Goal: Information Seeking & Learning: Learn about a topic

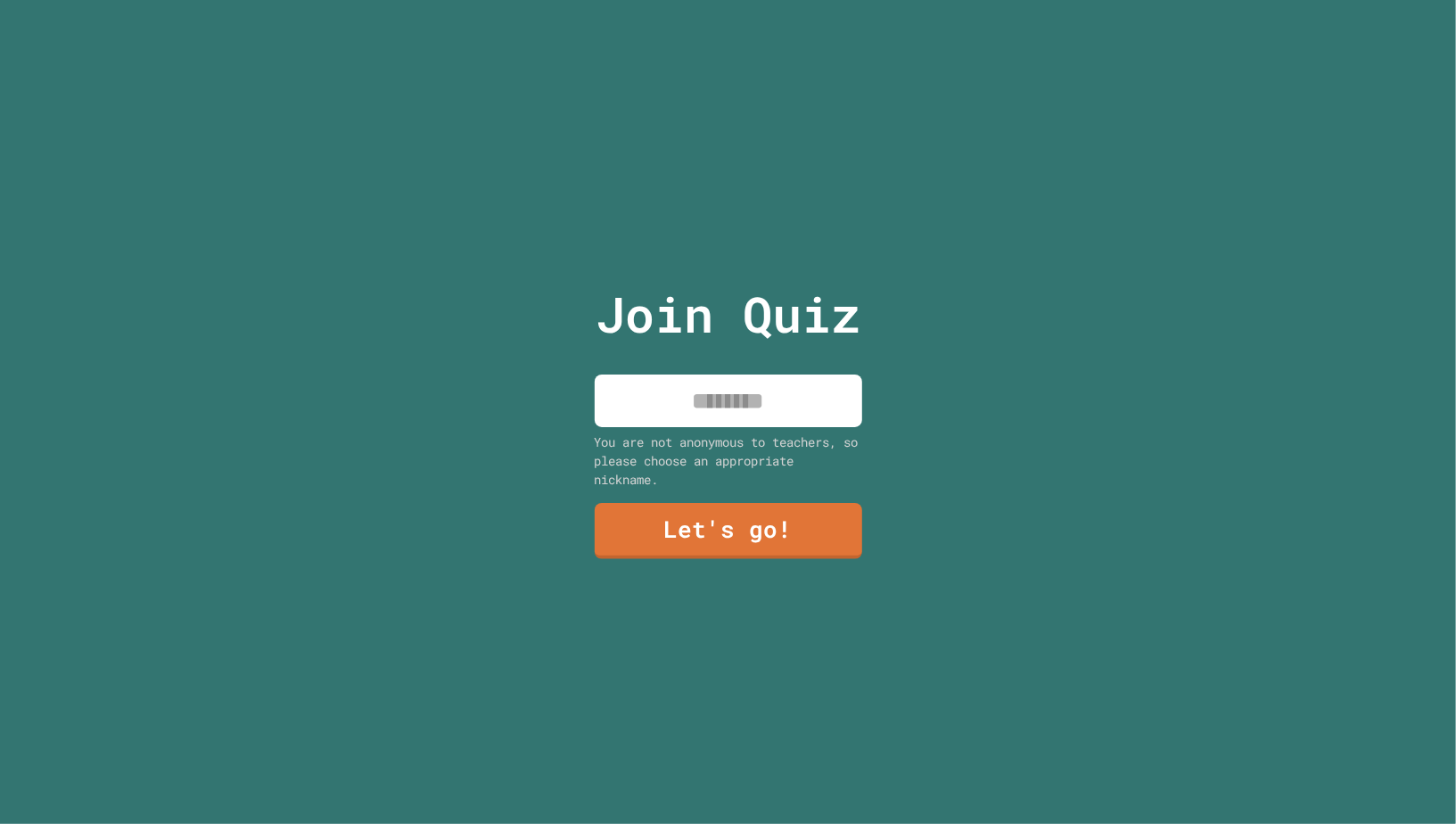
click at [762, 401] on input at bounding box center [729, 401] width 267 height 53
type input "*******"
click at [701, 510] on link "Let's go!" at bounding box center [728, 528] width 249 height 59
click at [719, 408] on input at bounding box center [729, 401] width 267 height 53
type input "*******"
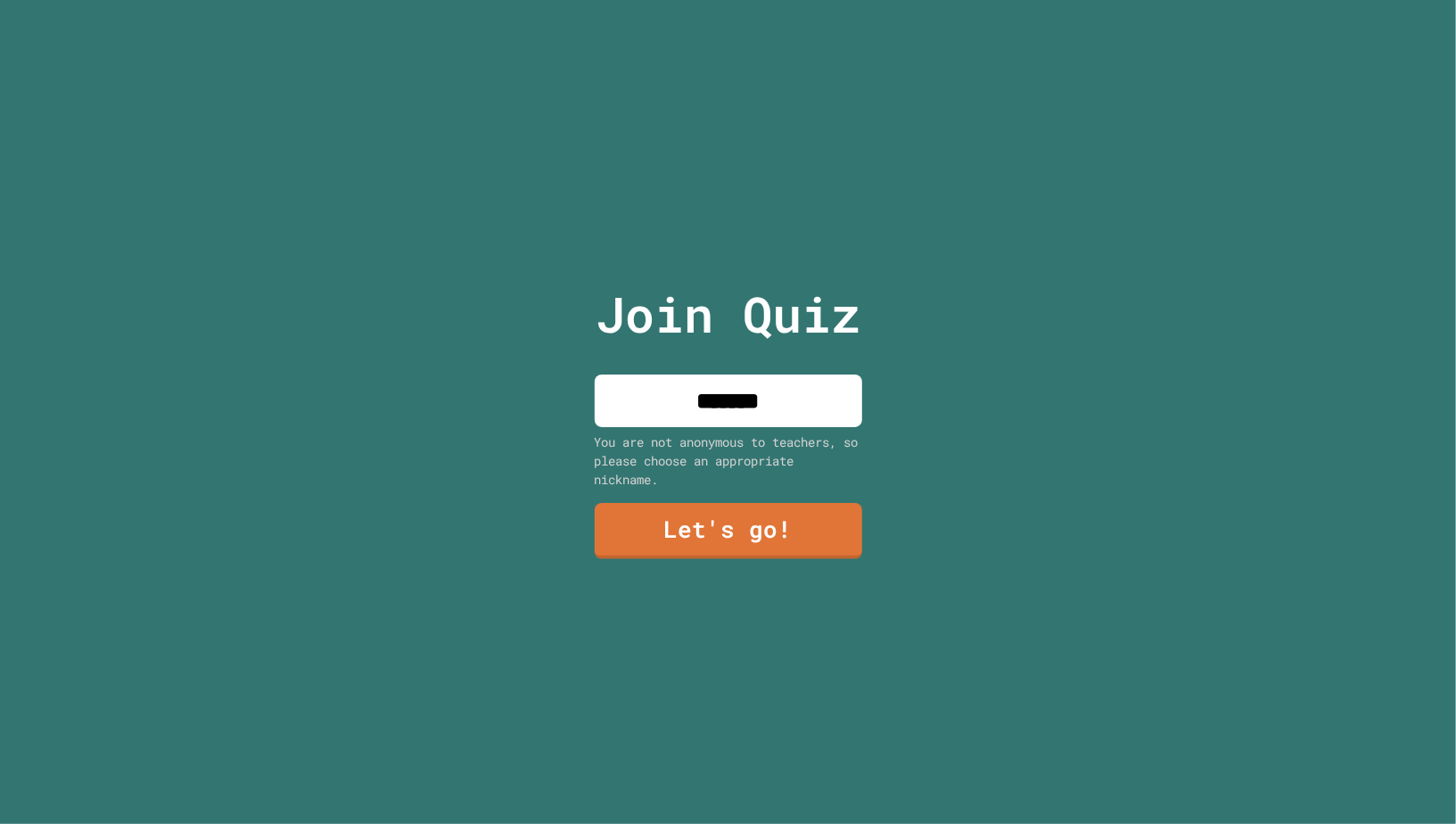
click at [692, 501] on div "Join Quiz ******* You are not anonymous to teachers, so please choose an approp…" at bounding box center [728, 412] width 300 height 824
click at [692, 526] on link "Let's go!" at bounding box center [729, 531] width 267 height 56
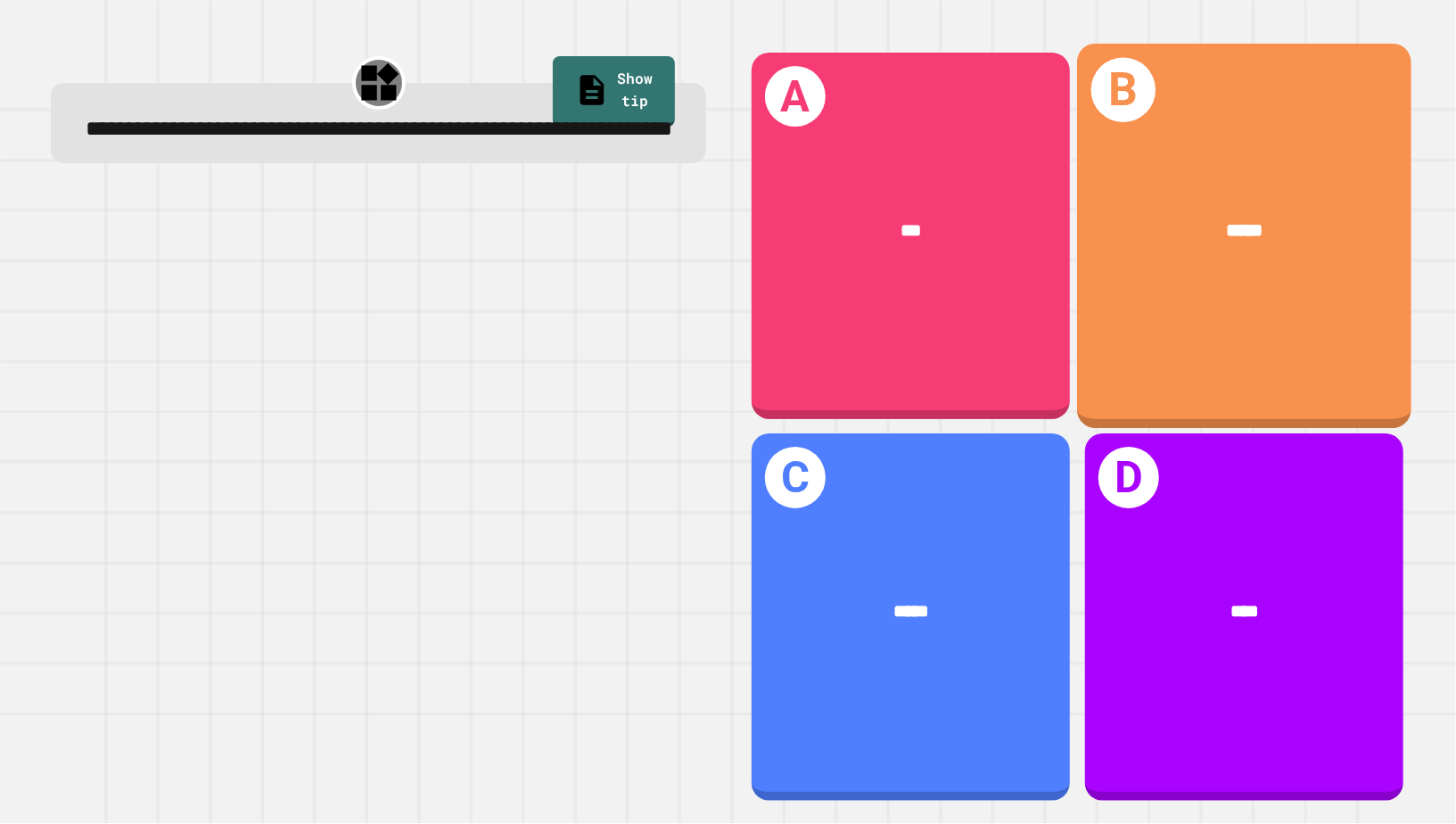
click at [1255, 262] on div "*****" at bounding box center [1244, 232] width 334 height 104
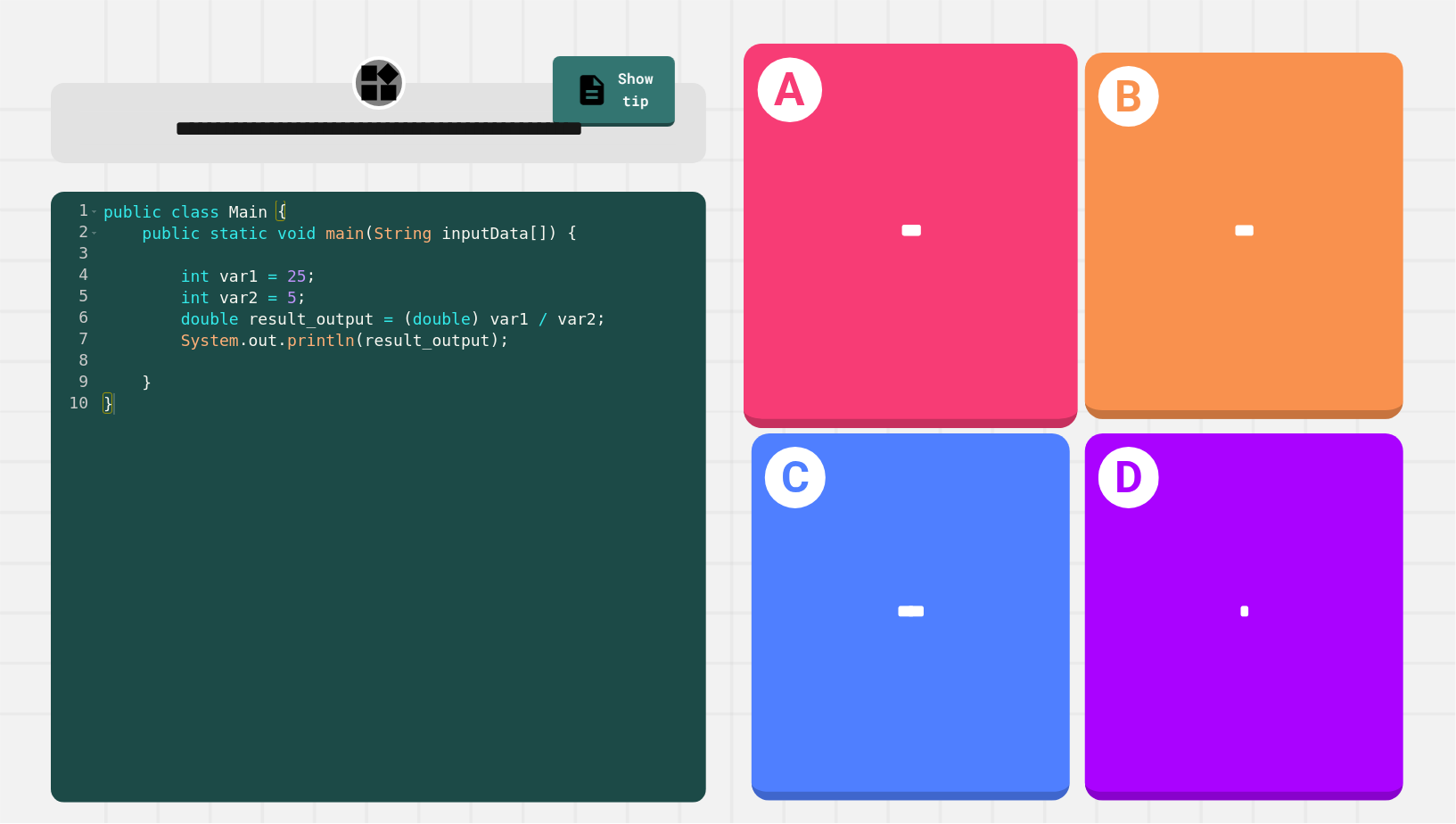
click at [882, 232] on div "***" at bounding box center [911, 230] width 259 height 29
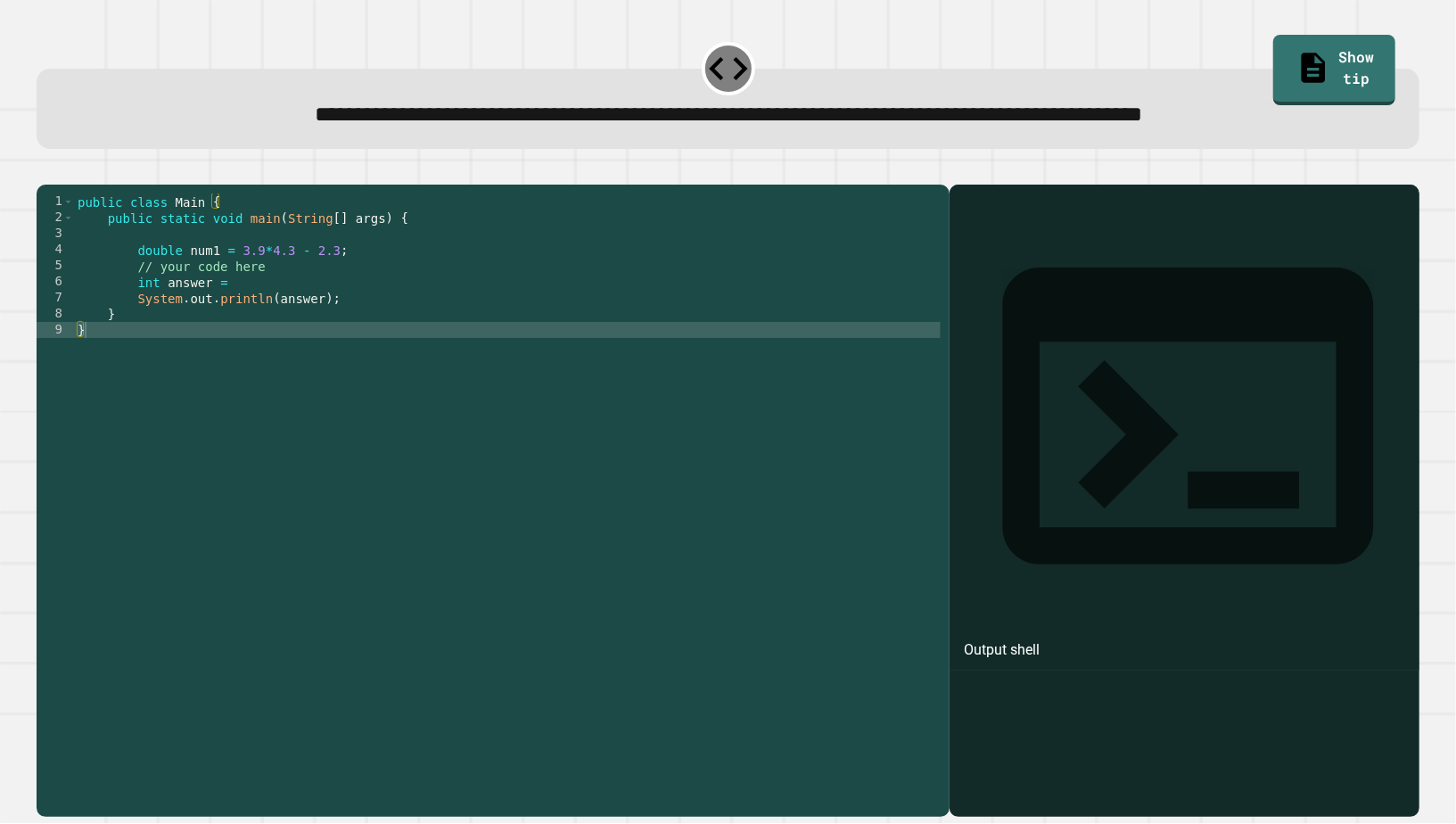
click at [452, 325] on div "public class Main { public static void main ( String [ ] args ) { double num1 =…" at bounding box center [507, 499] width 867 height 611
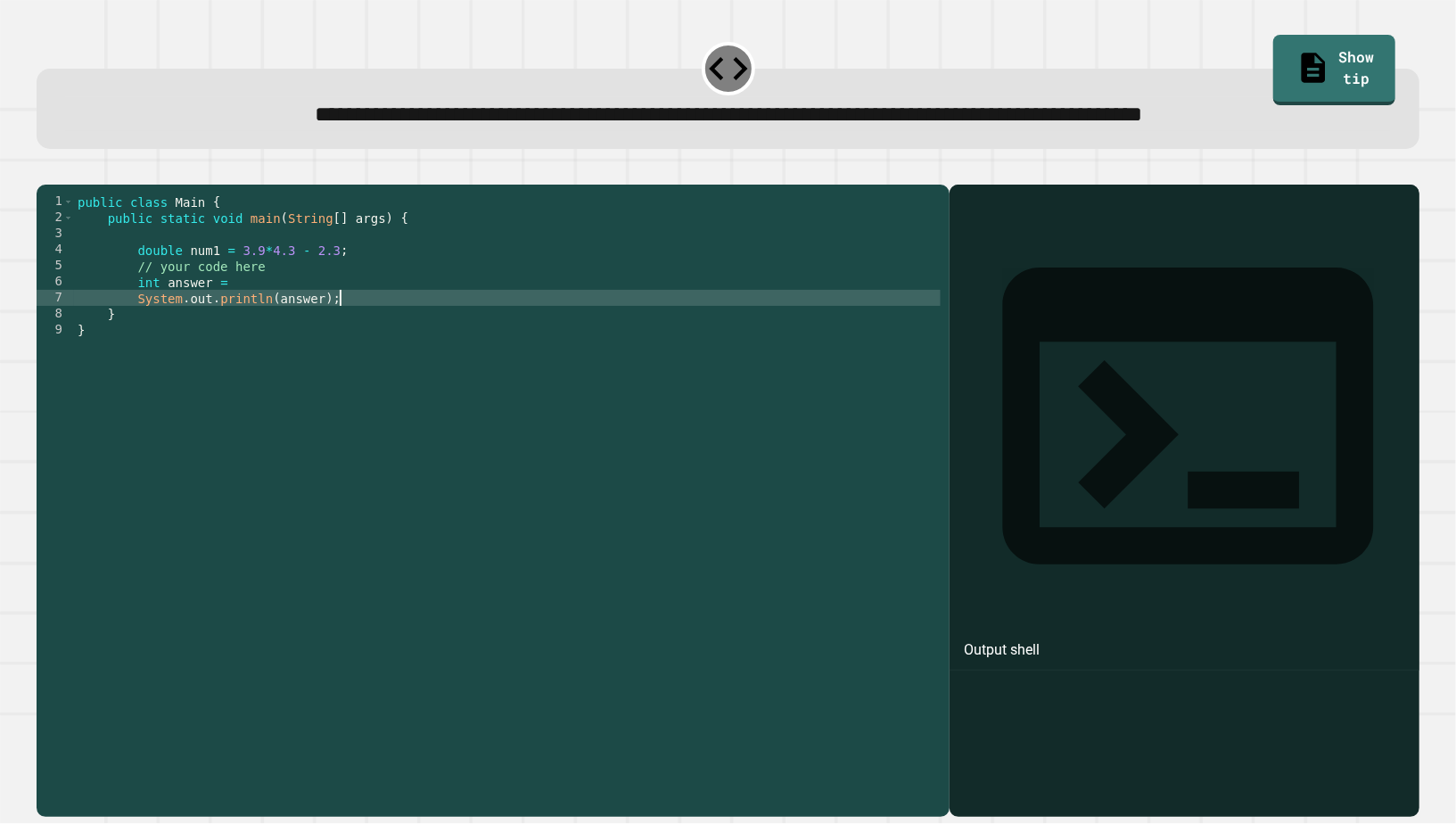
click at [330, 320] on div "public class Main { public static void main ( String [ ] args ) { double num1 =…" at bounding box center [507, 499] width 867 height 611
click at [59, 179] on icon "button" at bounding box center [58, 181] width 10 height 13
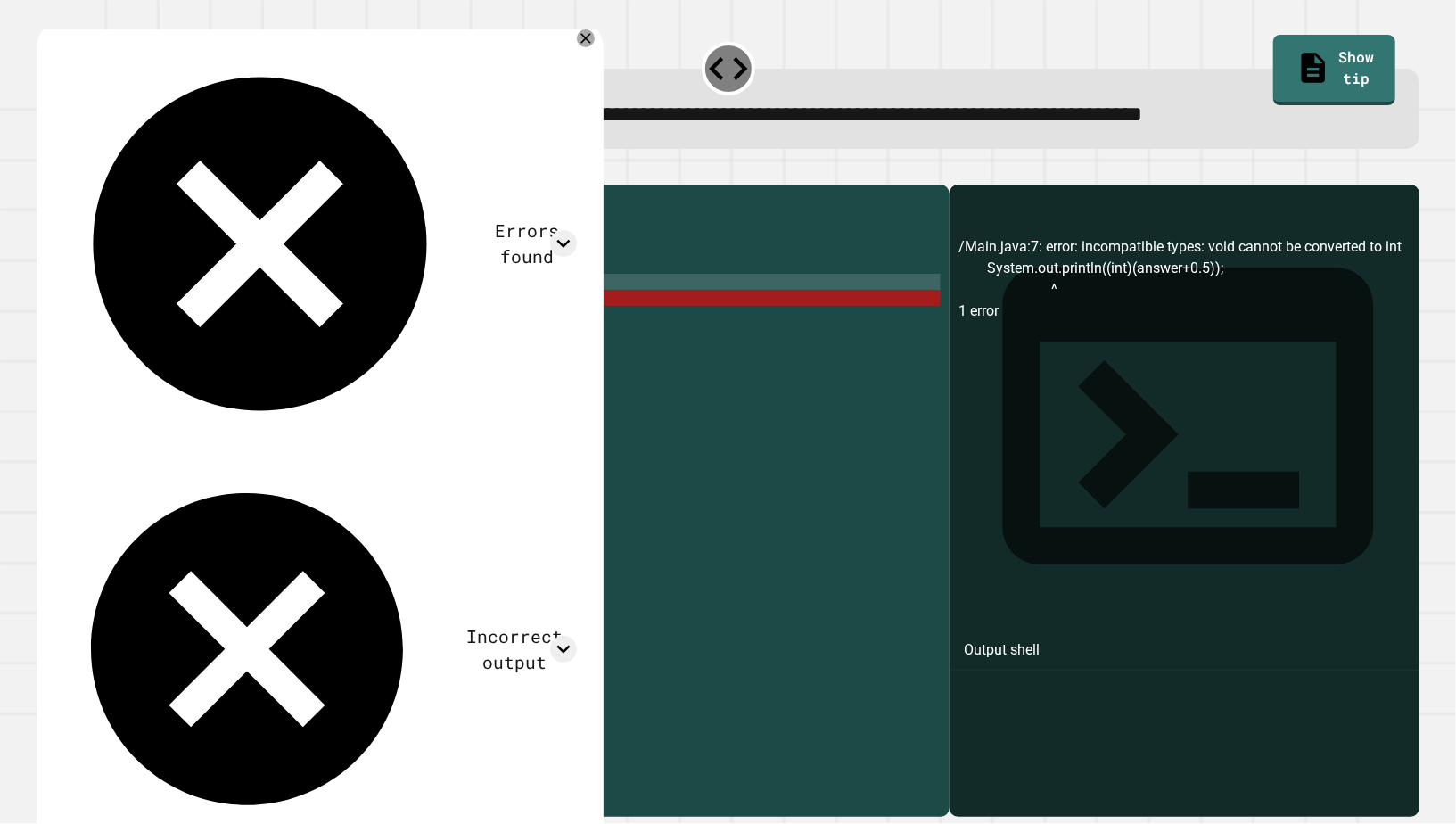
click at [266, 312] on div "public class Main { public static void main ( String [ ] args ) { double num1 =…" at bounding box center [507, 499] width 867 height 611
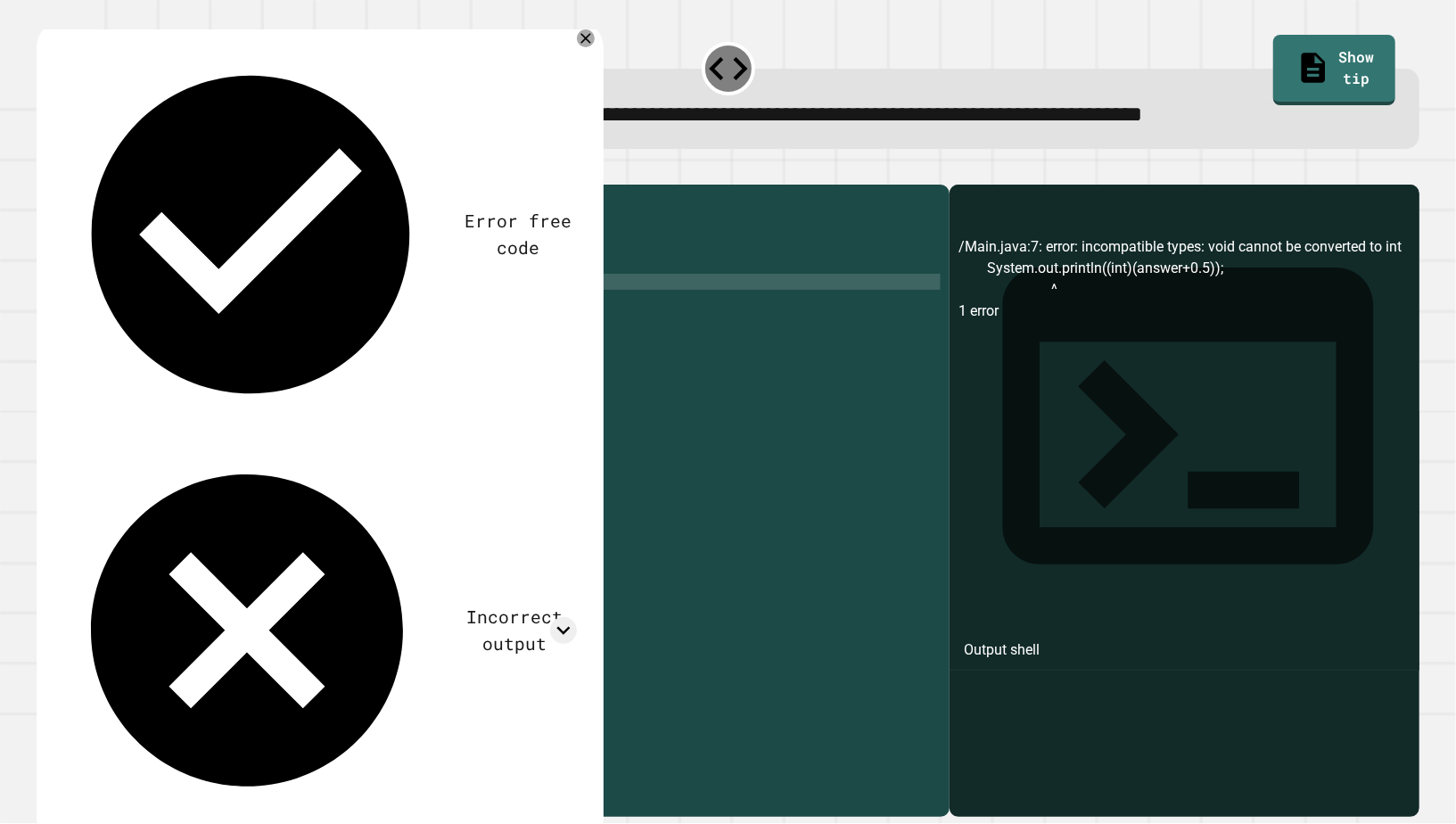
scroll to position [0, 12]
click at [46, 171] on button "button" at bounding box center [46, 171] width 0 height 0
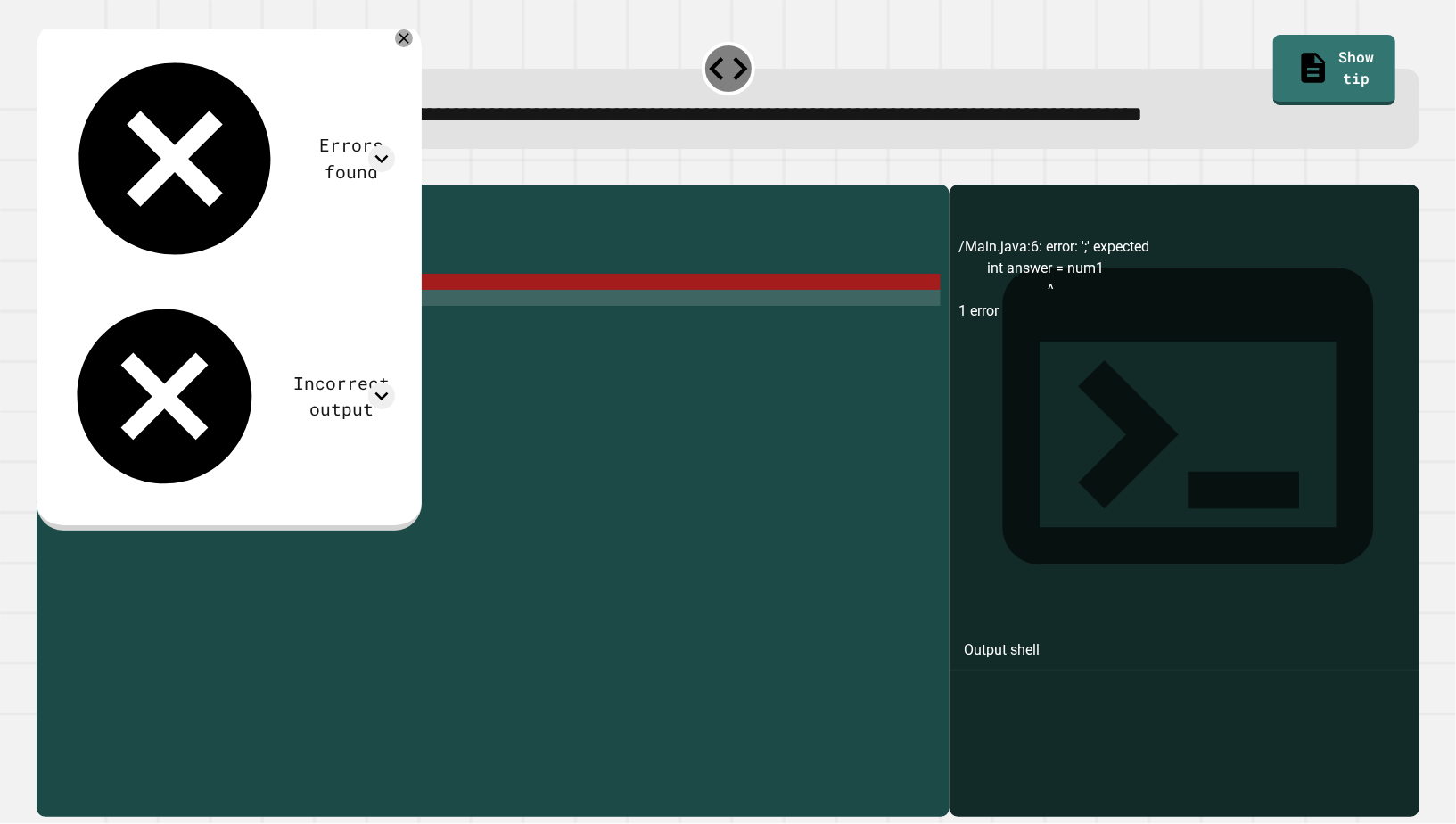
click at [298, 317] on div "public class Main { public static void main ( String [ ] args ) { double num1 =…" at bounding box center [507, 499] width 867 height 611
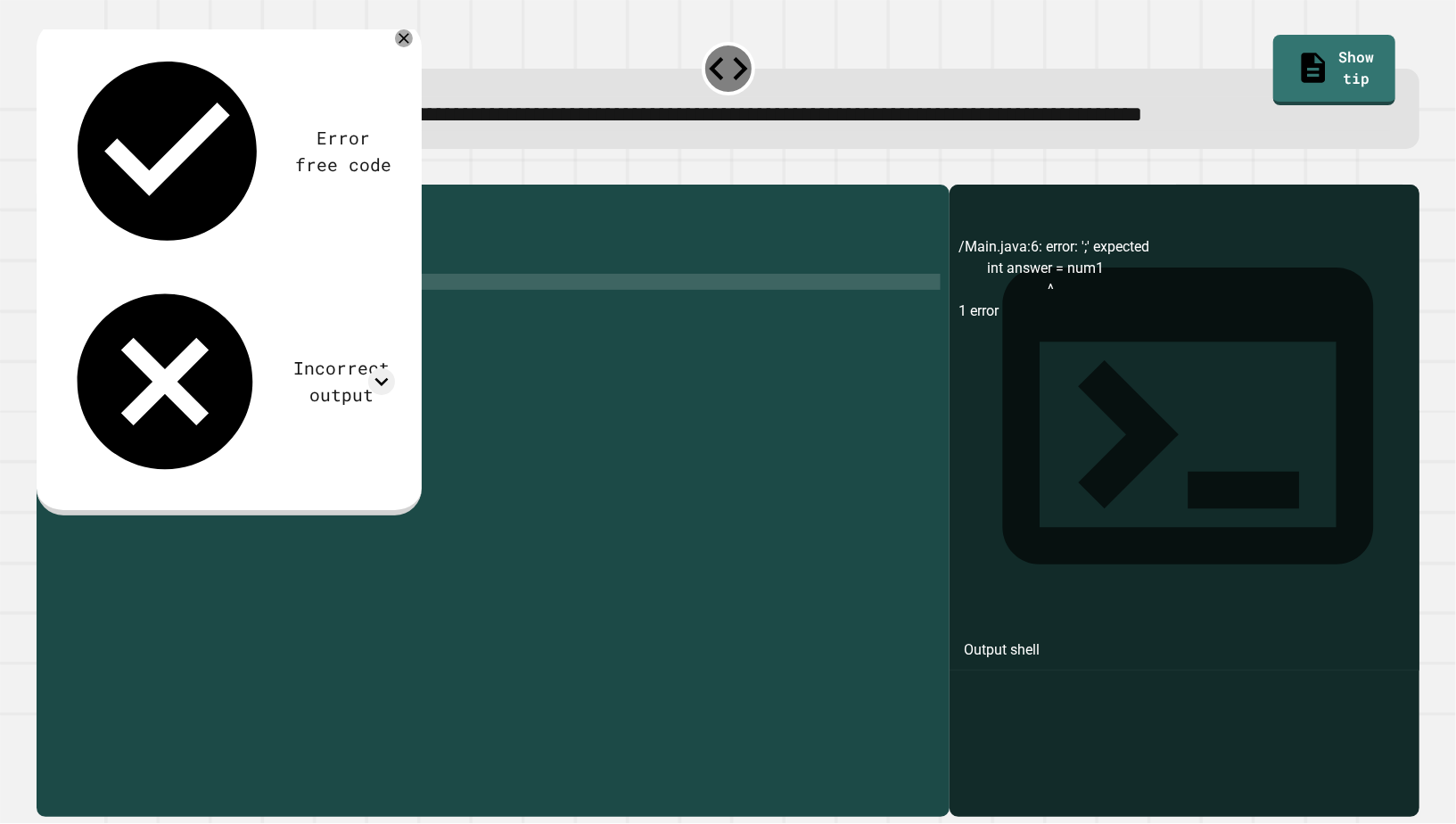
click at [46, 171] on button "button" at bounding box center [46, 171] width 0 height 0
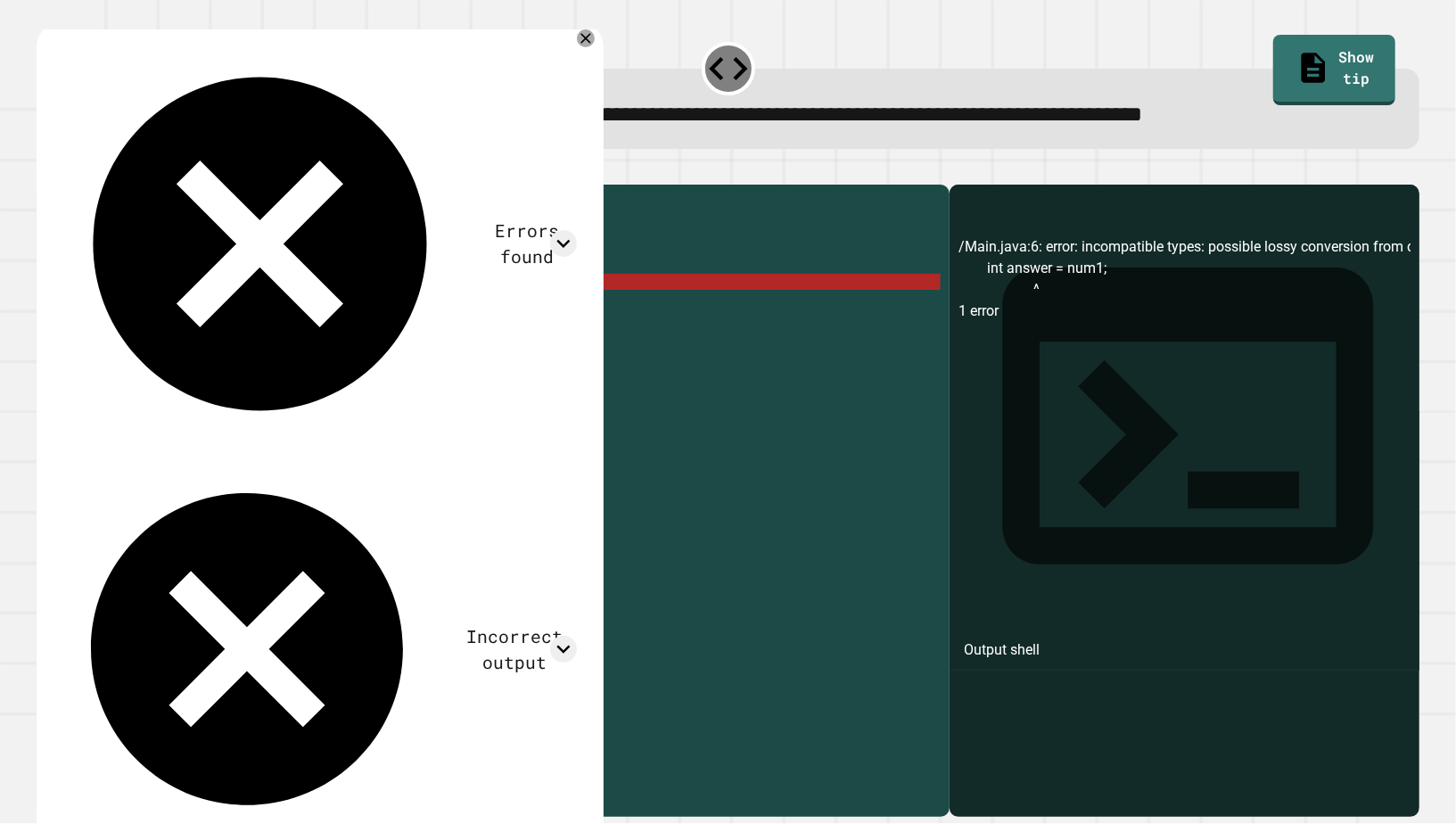
click at [343, 297] on div "public class Main { public static void main ( String [ ] args ) { double num1 =…" at bounding box center [507, 499] width 867 height 611
click at [391, 314] on div "public class Main { public static void main ( String [ ] args ) { double num1 =…" at bounding box center [507, 499] width 867 height 611
click at [299, 289] on div "public class Main { public static void main ( String [ ] args ) { double num1 =…" at bounding box center [507, 499] width 867 height 611
click at [206, 309] on div "public class Main { public static void main ( String [ ] args ) { double num1 =…" at bounding box center [507, 499] width 867 height 611
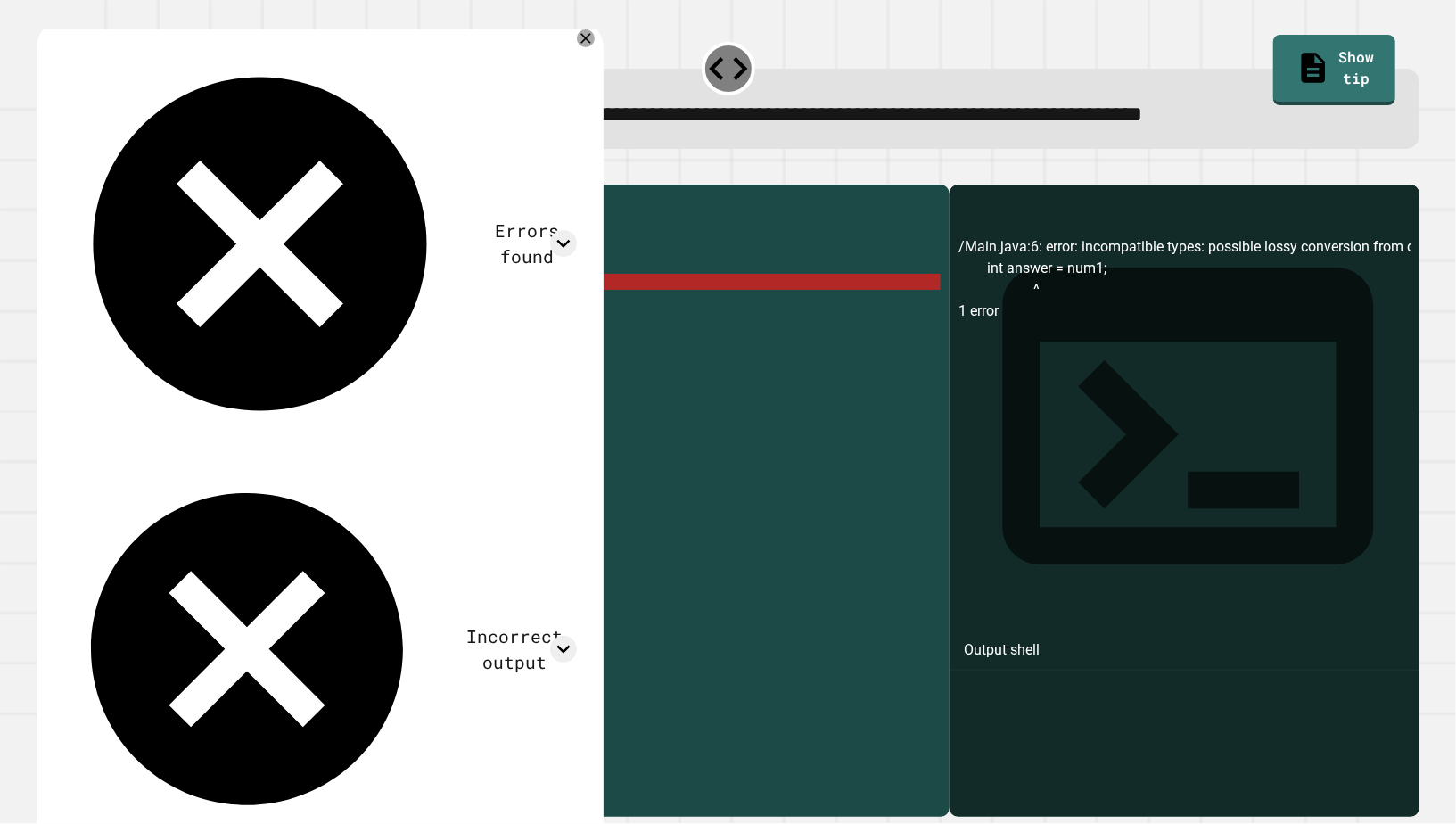
click at [223, 312] on div "public class Main { public static void main ( String [ ] args ) { double num1 =…" at bounding box center [507, 499] width 867 height 611
click at [265, 309] on div "public class Main { public static void main ( String [ ] args ) { double num1 =…" at bounding box center [507, 499] width 867 height 611
click at [175, 313] on div "public class Main { public static void main ( String [ ] args ) { double num1 =…" at bounding box center [507, 499] width 867 height 611
click at [271, 314] on div "public class Main { public static void main ( String [ ] args ) { double num1 =…" at bounding box center [507, 499] width 867 height 611
click at [284, 333] on div "public class Main { public static void main ( String [ ] args ) { double num1 =…" at bounding box center [507, 499] width 867 height 611
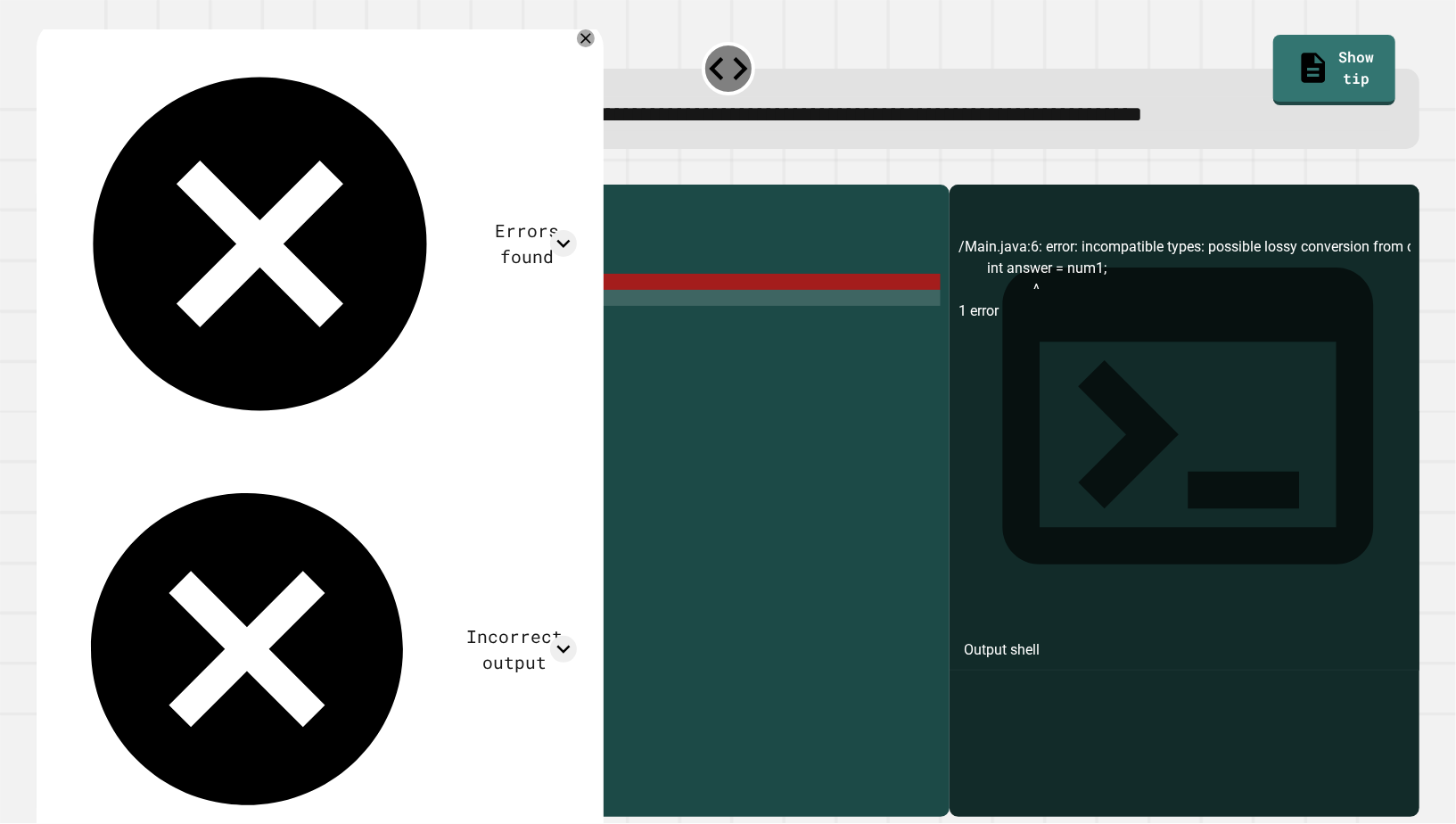
click at [289, 330] on div "public class Main { public static void main ( String [ ] args ) { double num1 =…" at bounding box center [507, 499] width 867 height 611
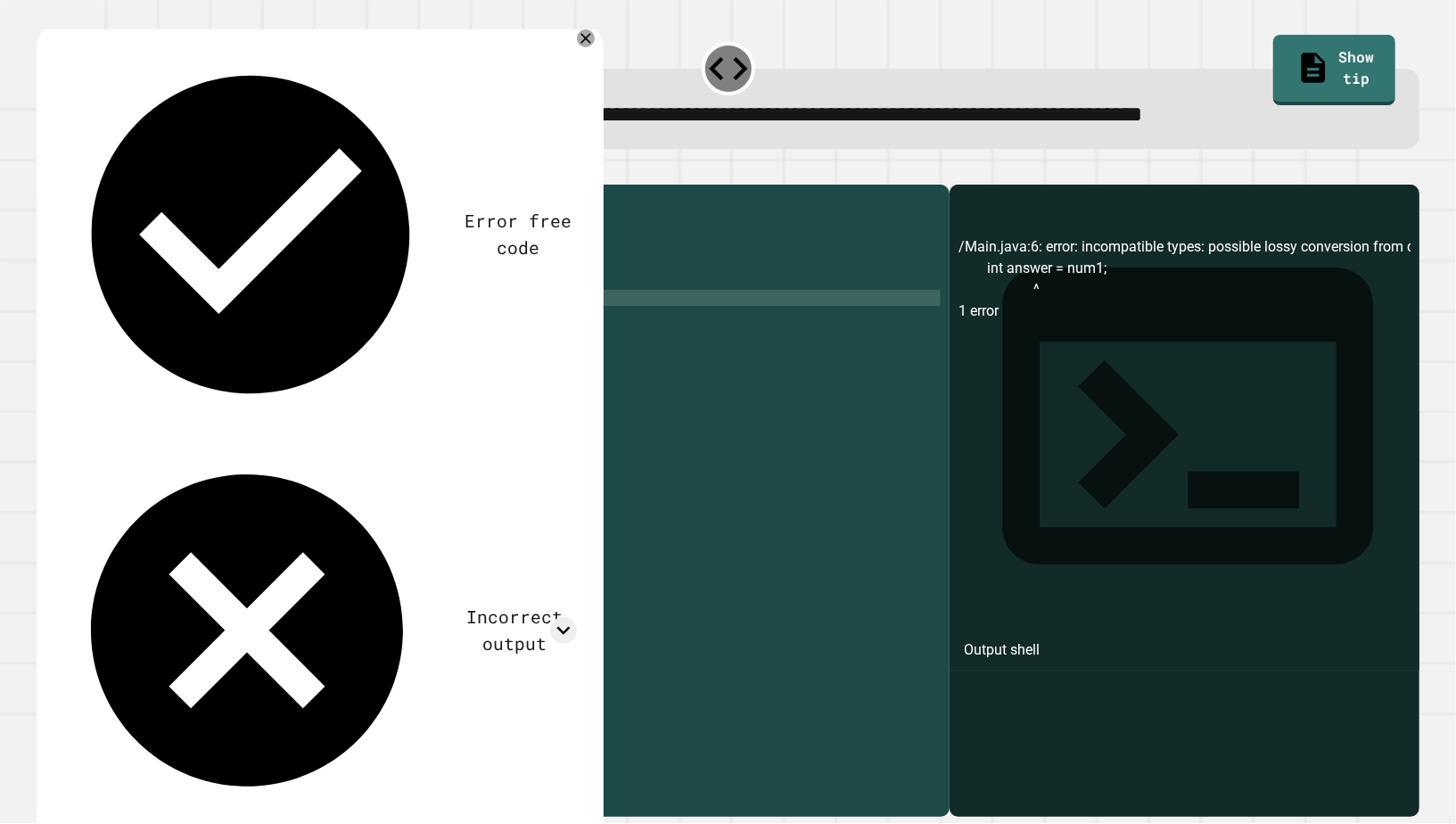
click at [283, 304] on div "public class Main { public static void main ( String [ ] args ) { double num1 =…" at bounding box center [507, 499] width 867 height 611
type textarea "**********"
click at [63, 184] on icon "button" at bounding box center [58, 181] width 10 height 13
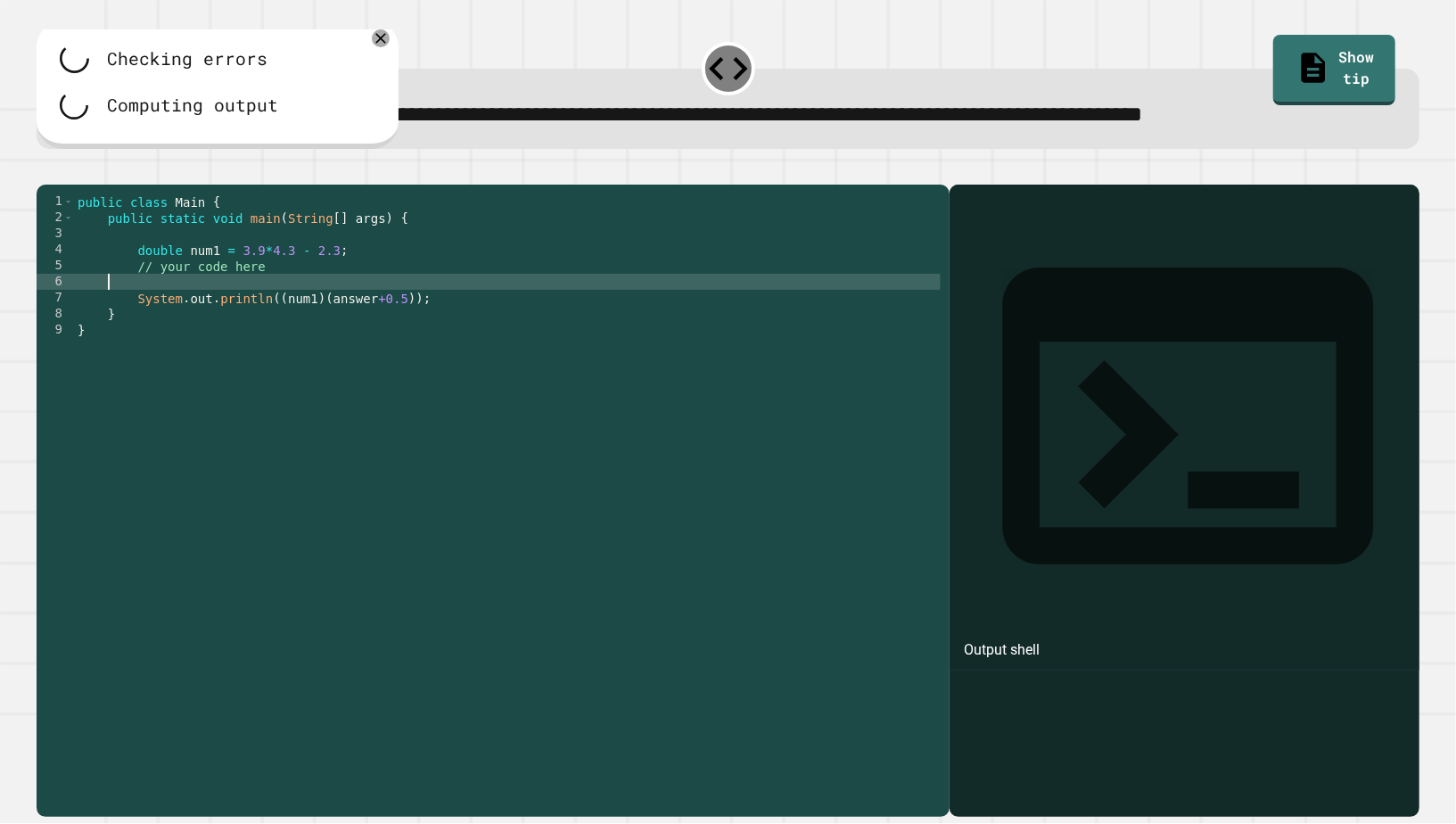
click at [314, 304] on div "public class Main { public static void main ( String [ ] args ) { double num1 =…" at bounding box center [507, 499] width 867 height 611
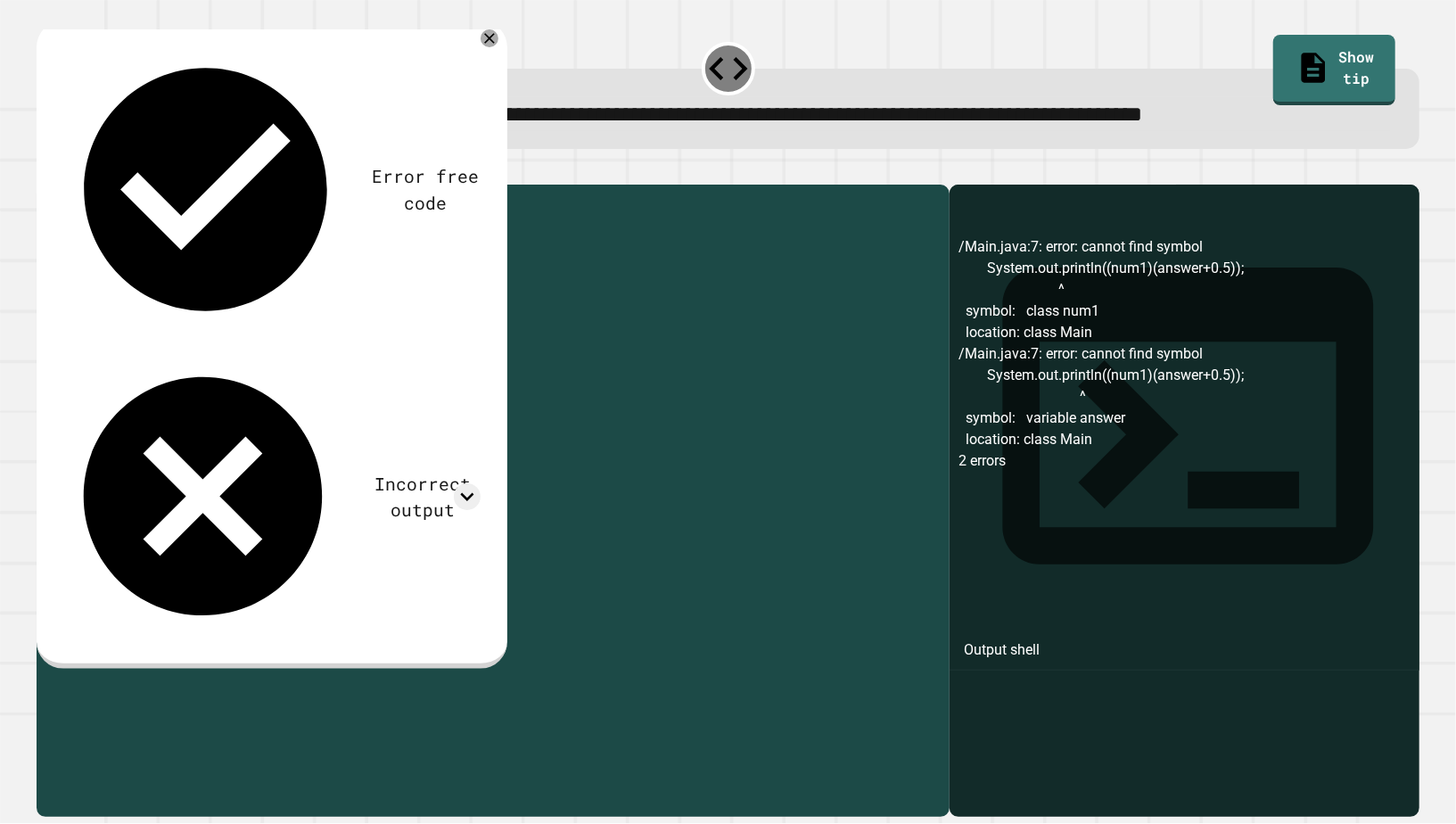
click at [399, 314] on div "public class Main { public static void main ( String [ ] args ) { double num1 =…" at bounding box center [507, 499] width 867 height 611
click at [274, 328] on div "public class Main { public static void main ( String [ ] args ) { double num1 =…" at bounding box center [507, 499] width 867 height 611
click at [283, 313] on div "public class Main { public static void main ( String [ ] args ) { double num1 =…" at bounding box center [507, 499] width 867 height 611
click at [339, 327] on div "public class Main { public static void main ( String [ ] args ) { double num1 =…" at bounding box center [507, 499] width 867 height 611
click at [354, 327] on div "public class Main { public static void main ( String [ ] args ) { double num1 =…" at bounding box center [507, 499] width 867 height 611
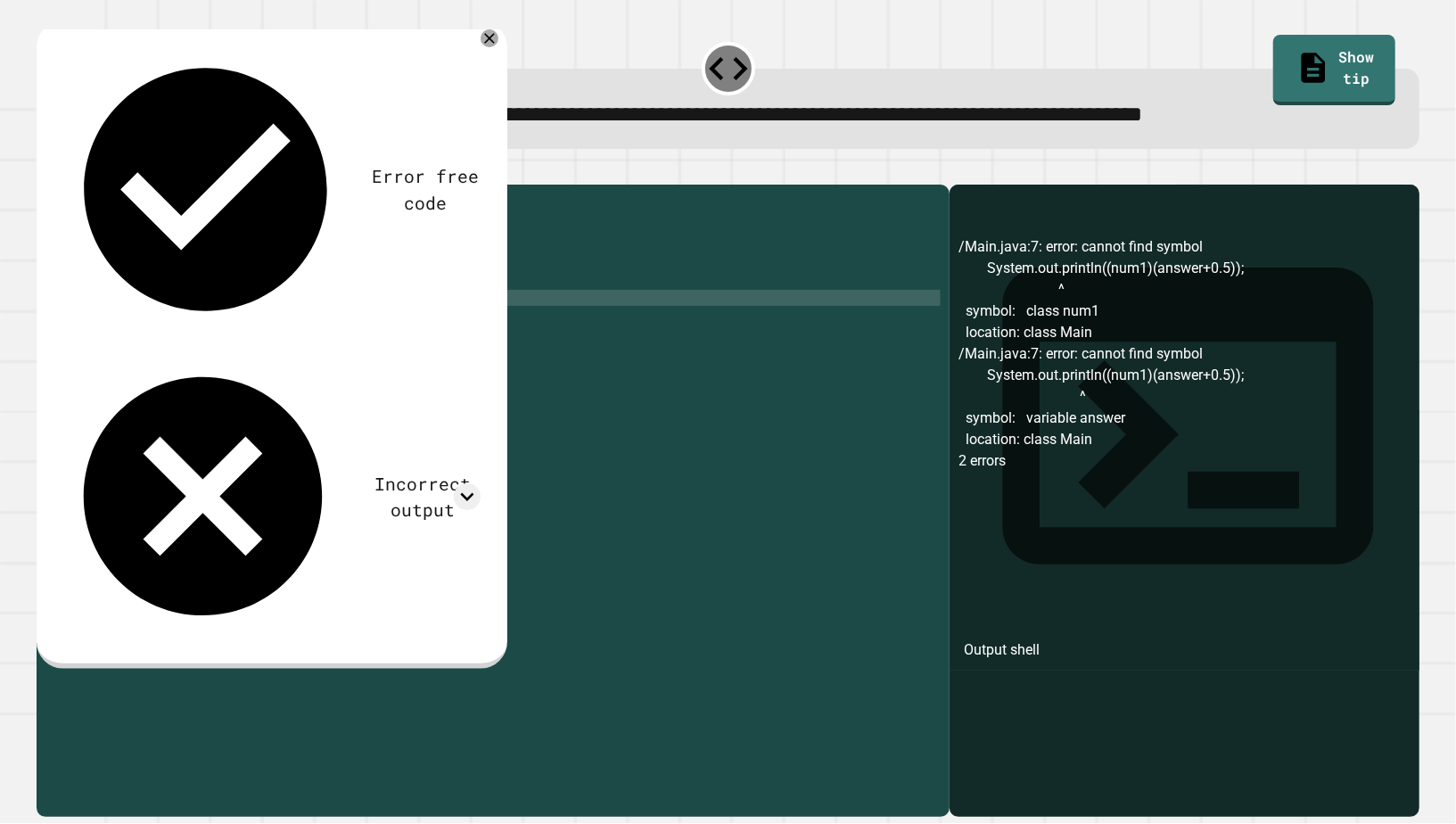
click at [354, 327] on div "public class Main { public static void main ( String [ ] args ) { double num1 =…" at bounding box center [507, 499] width 867 height 611
click at [317, 323] on div "public class Main { public static void main ( String [ ] args ) { double num1 =…" at bounding box center [507, 499] width 867 height 611
click at [35, 176] on div "**********" at bounding box center [729, 491] width 1398 height 668
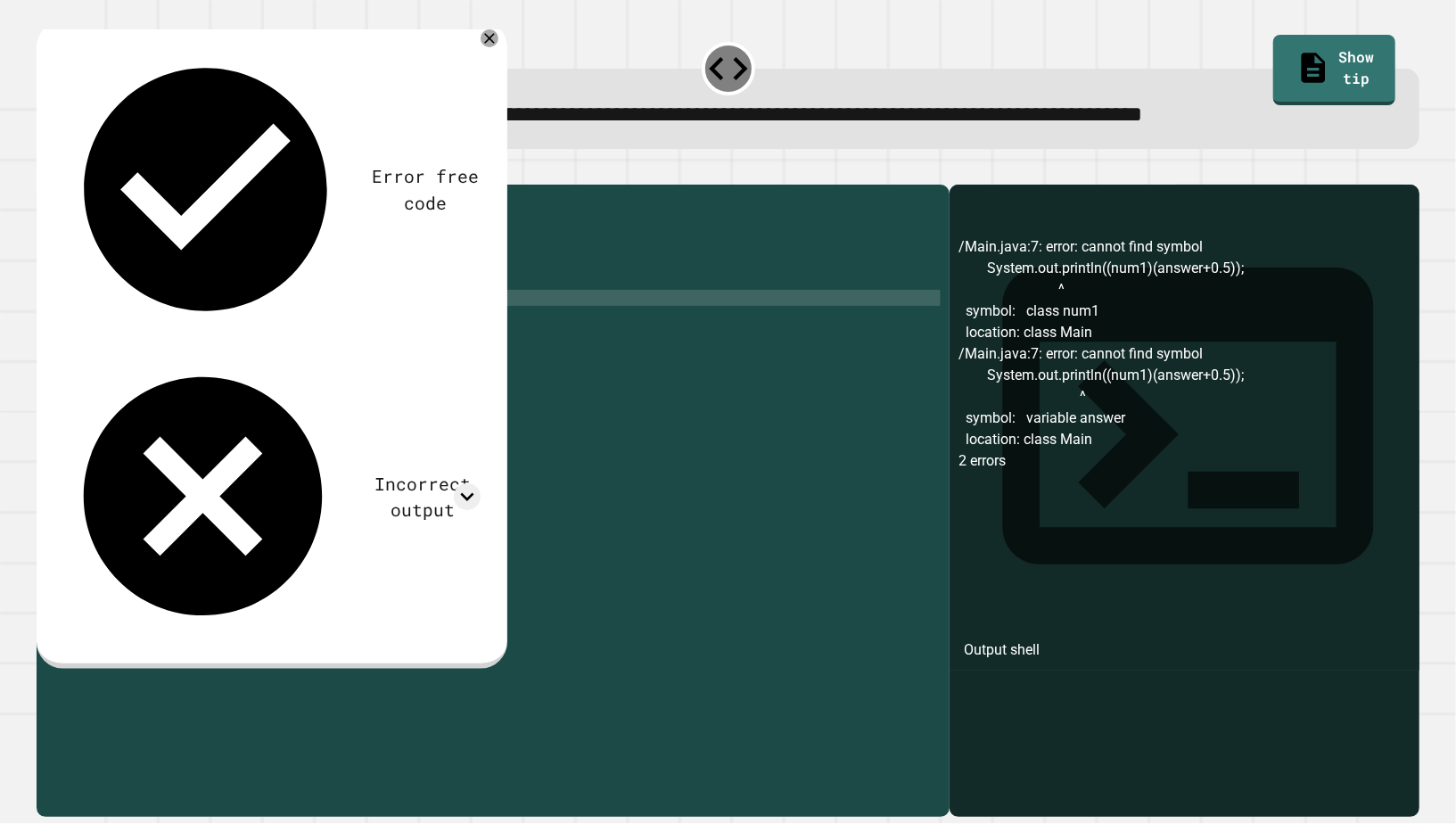
click at [61, 181] on icon "button" at bounding box center [58, 181] width 10 height 13
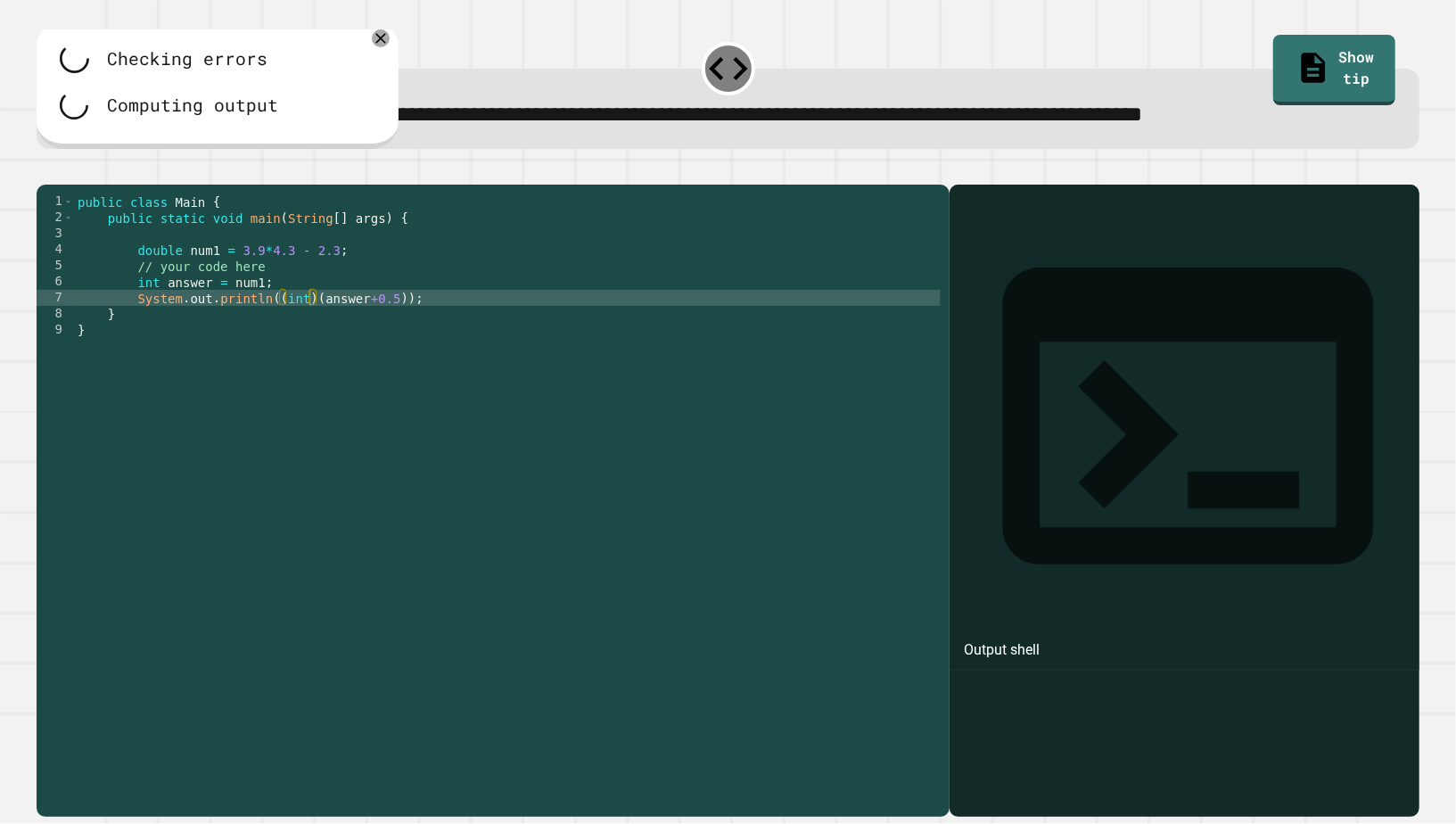
click at [288, 306] on div "public class Main { public static void main ( String [ ] args ) { double num1 =…" at bounding box center [507, 499] width 867 height 611
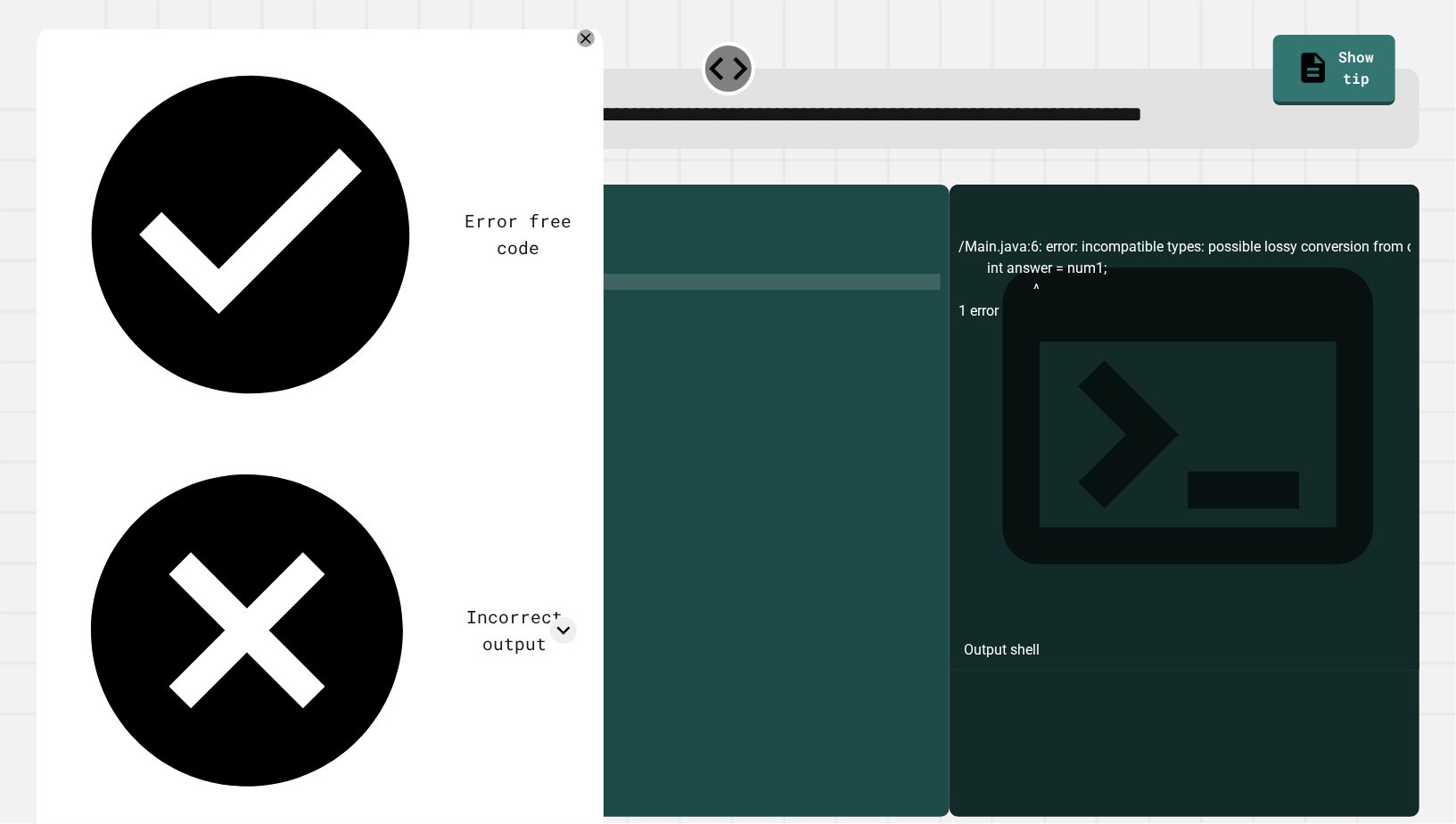
scroll to position [0, 13]
click at [46, 171] on button "button" at bounding box center [46, 171] width 0 height 0
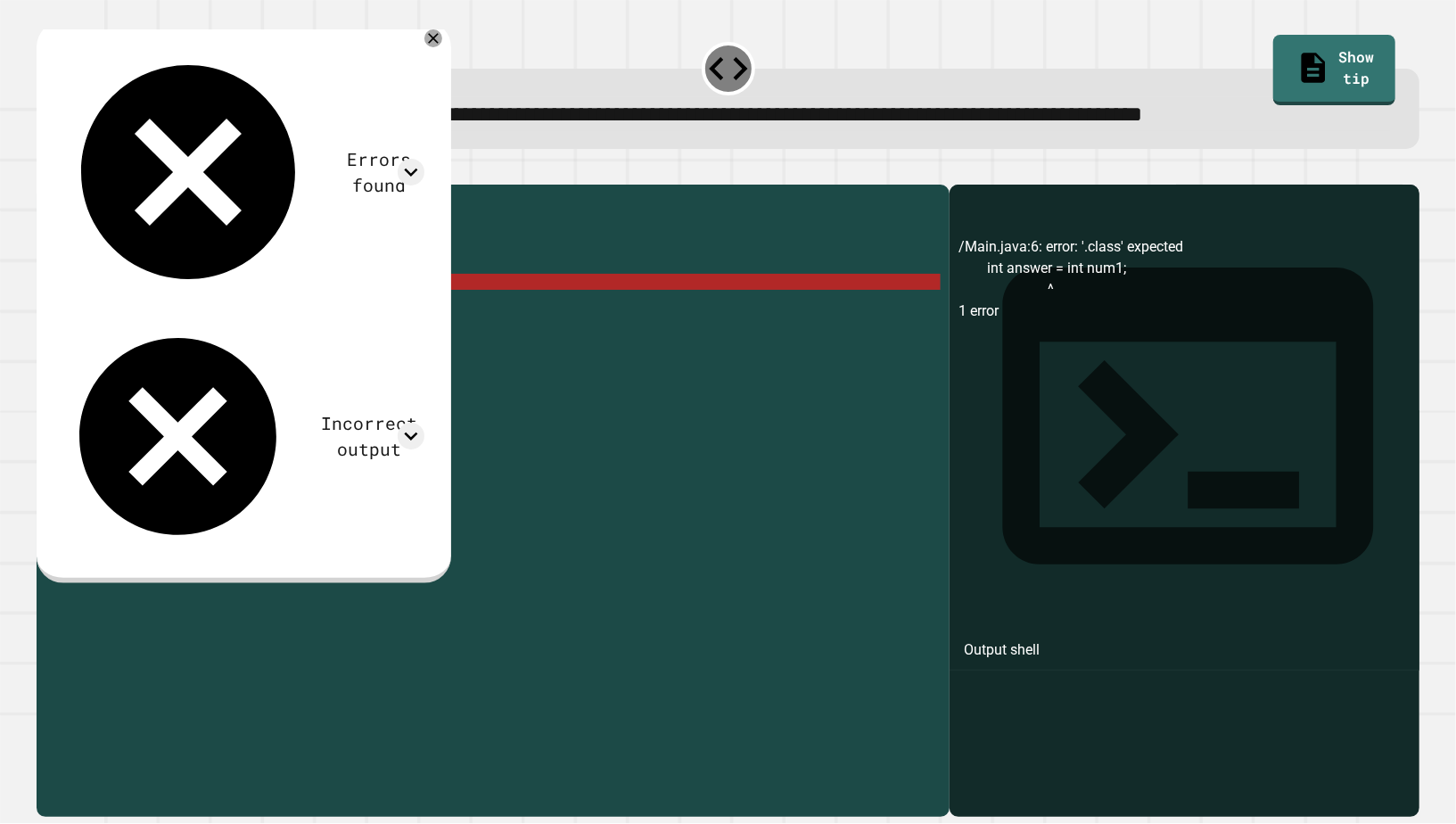
click at [257, 310] on div "public class Main { public static void main ( String [ ] args ) { double num1 =…" at bounding box center [507, 499] width 867 height 611
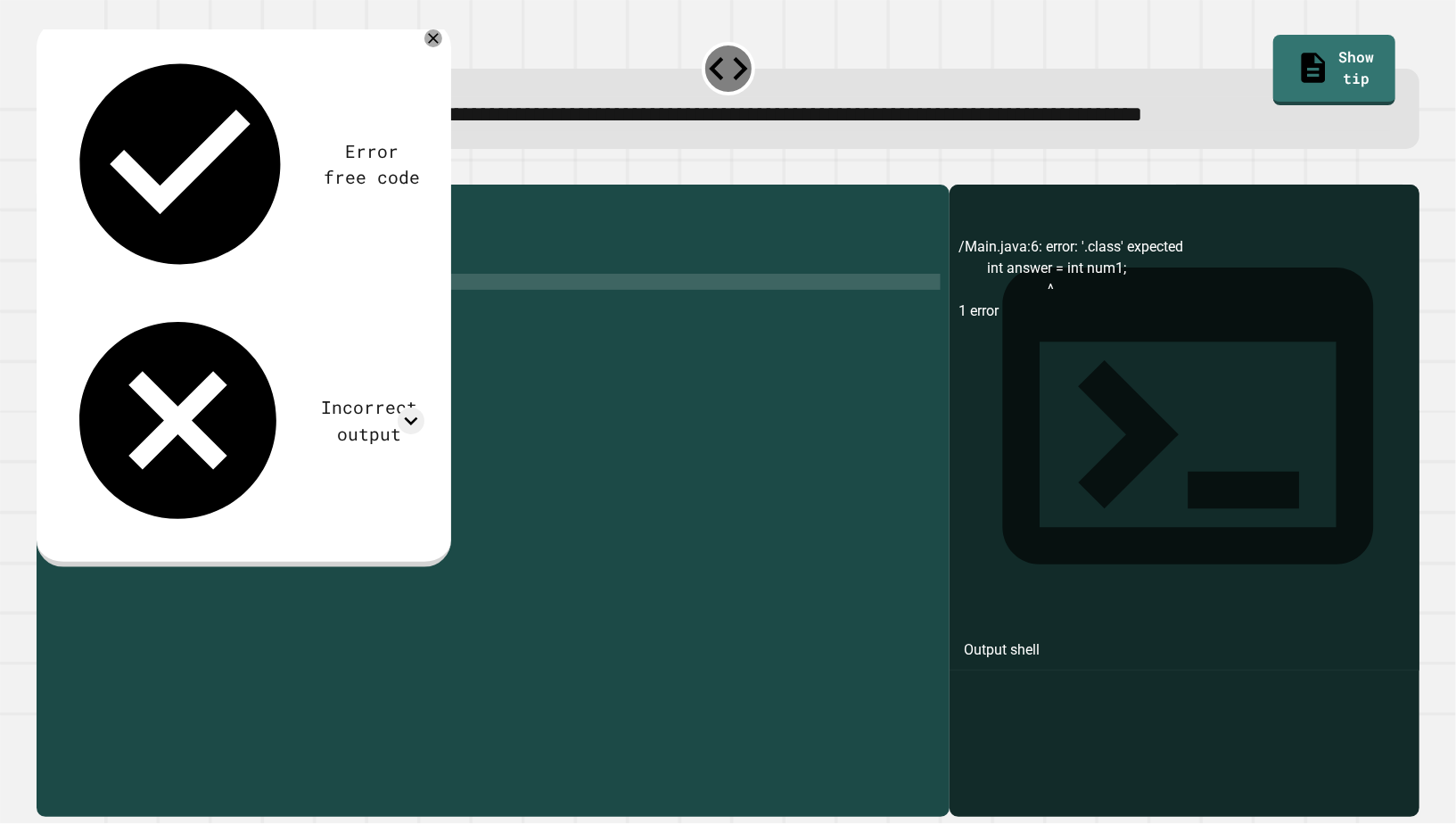
type textarea "**********"
click at [50, 169] on div at bounding box center [728, 174] width 1383 height 21
click at [46, 171] on icon "button" at bounding box center [46, 171] width 0 height 0
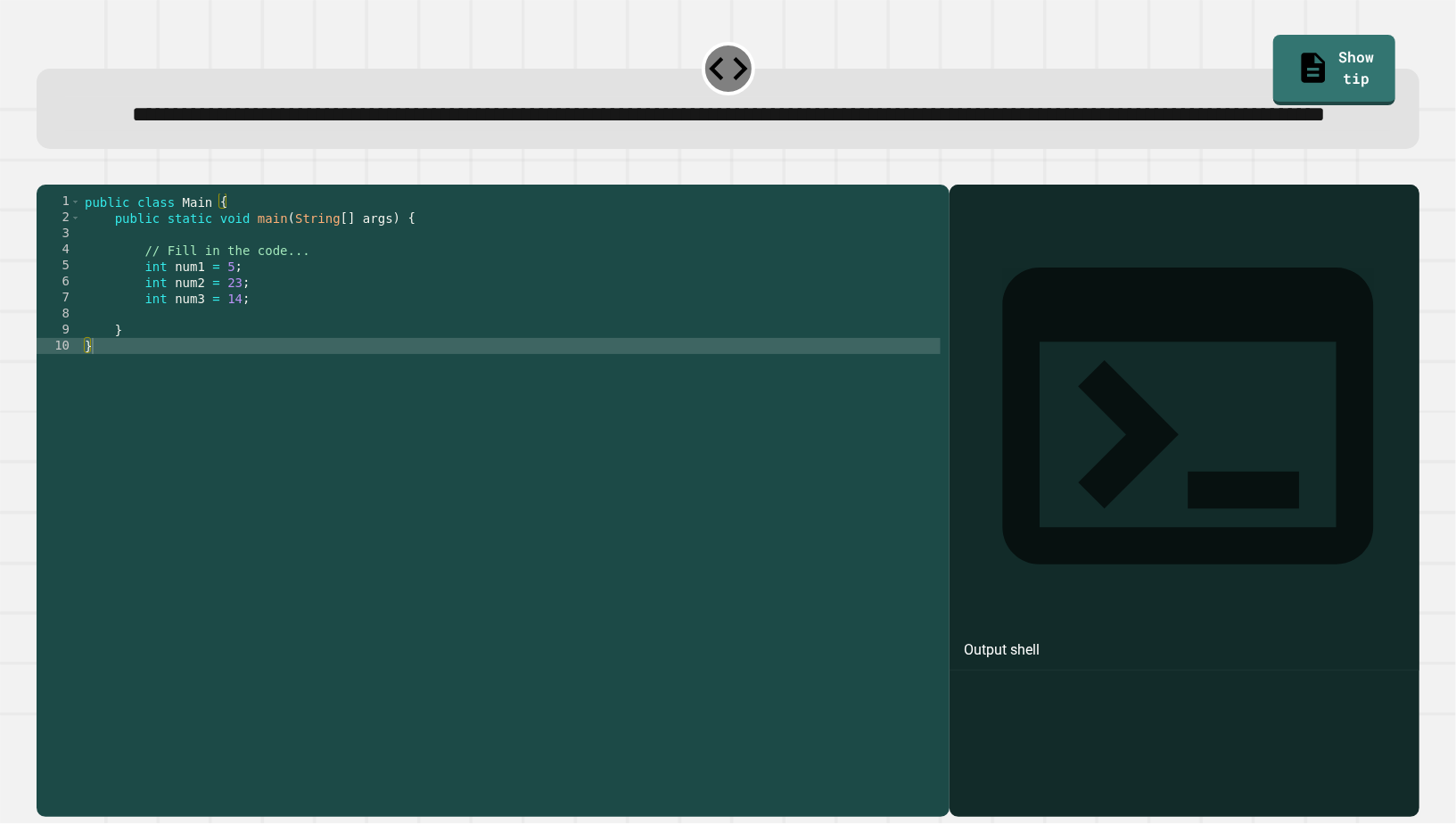
click at [301, 362] on div "public class Main { public static void main ( String [ ] args ) { // Fill in th…" at bounding box center [511, 474] width 860 height 562
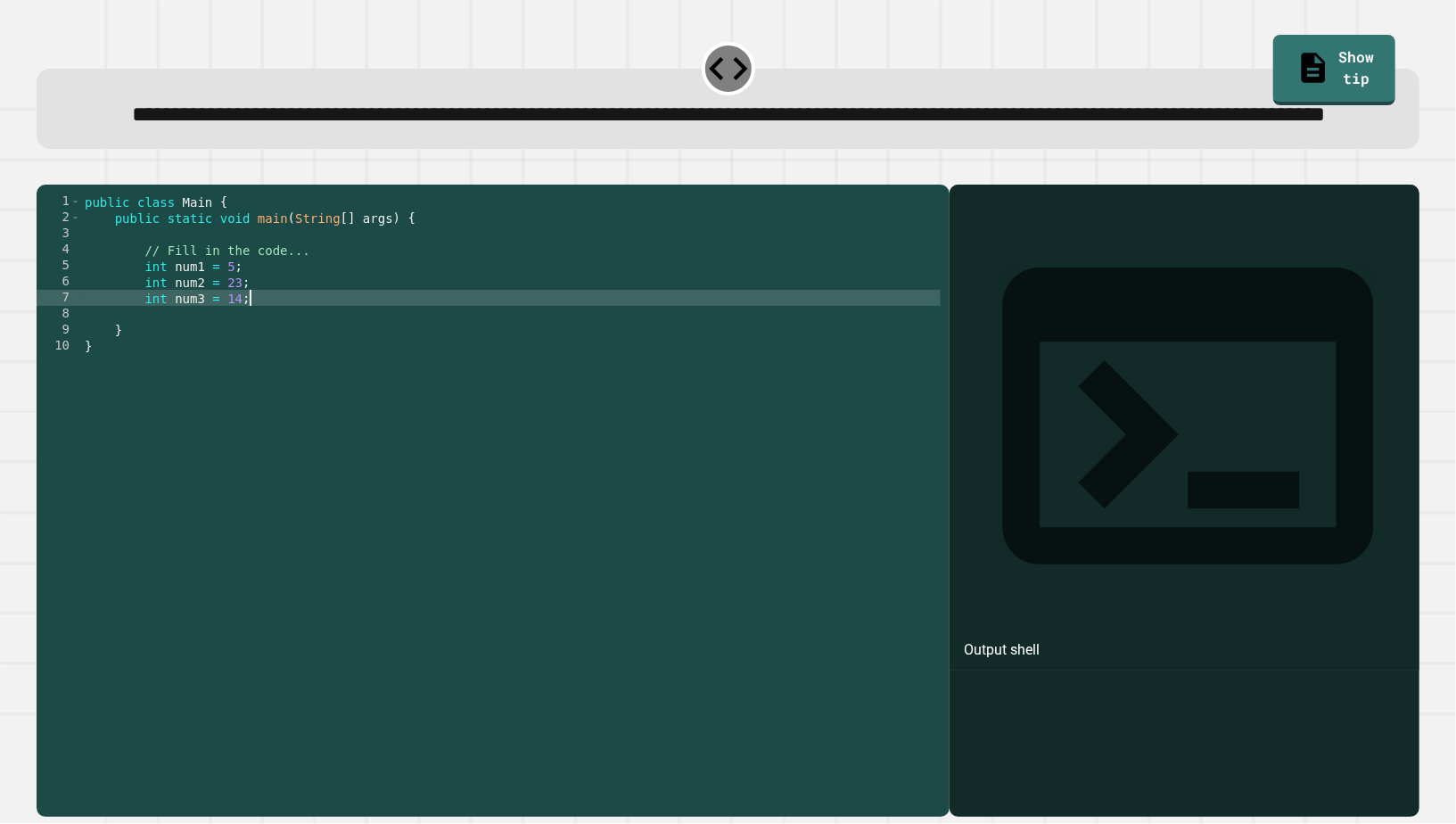
type textarea "**********"
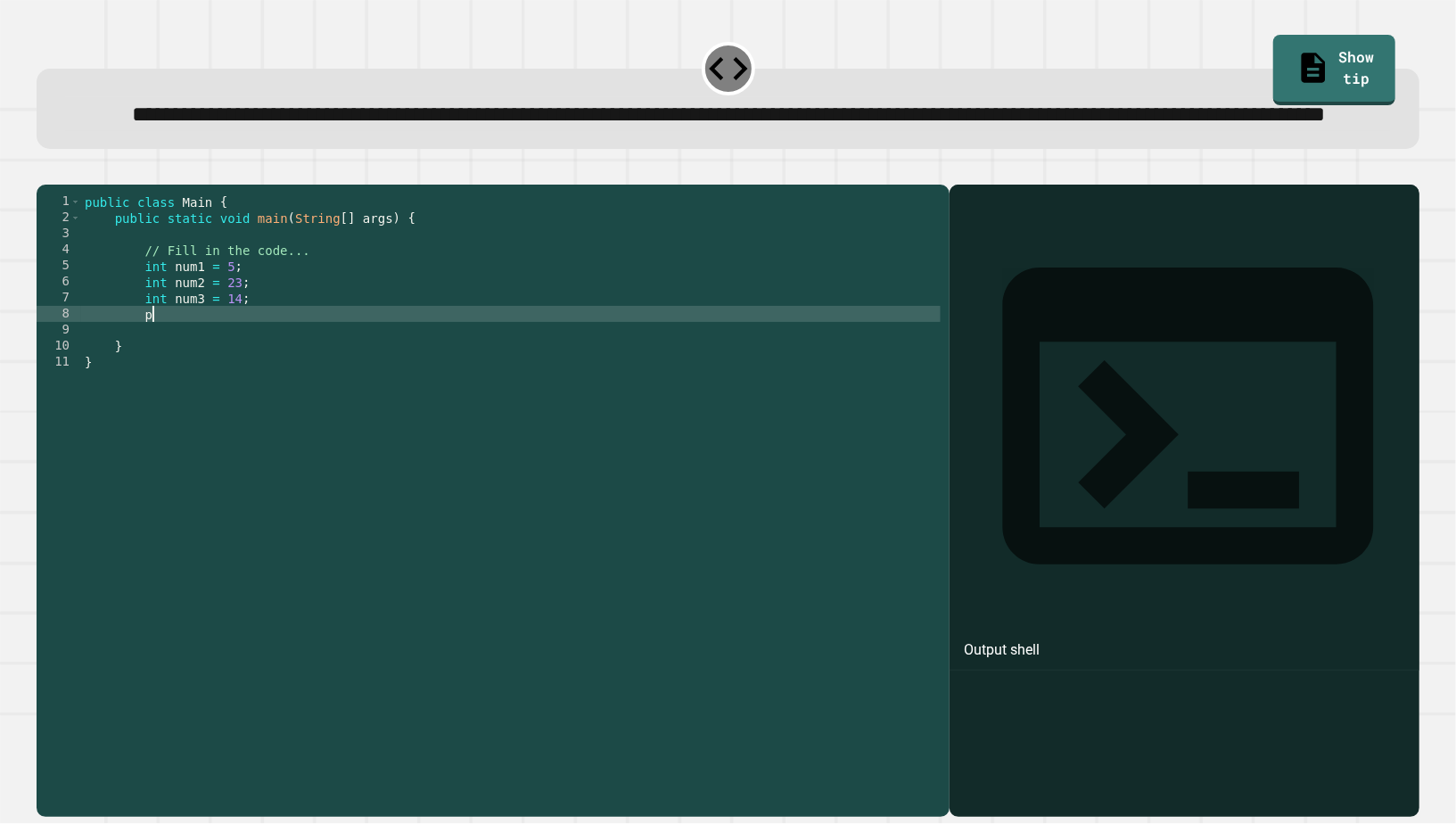
type textarea "*"
click at [288, 380] on div "public class Main { public static void main ( String [ ] args ) { // Fill in th…" at bounding box center [511, 474] width 860 height 562
click at [401, 376] on div "public class Main { public static void main ( String [ ] args ) { // Fill in th…" at bounding box center [511, 474] width 860 height 562
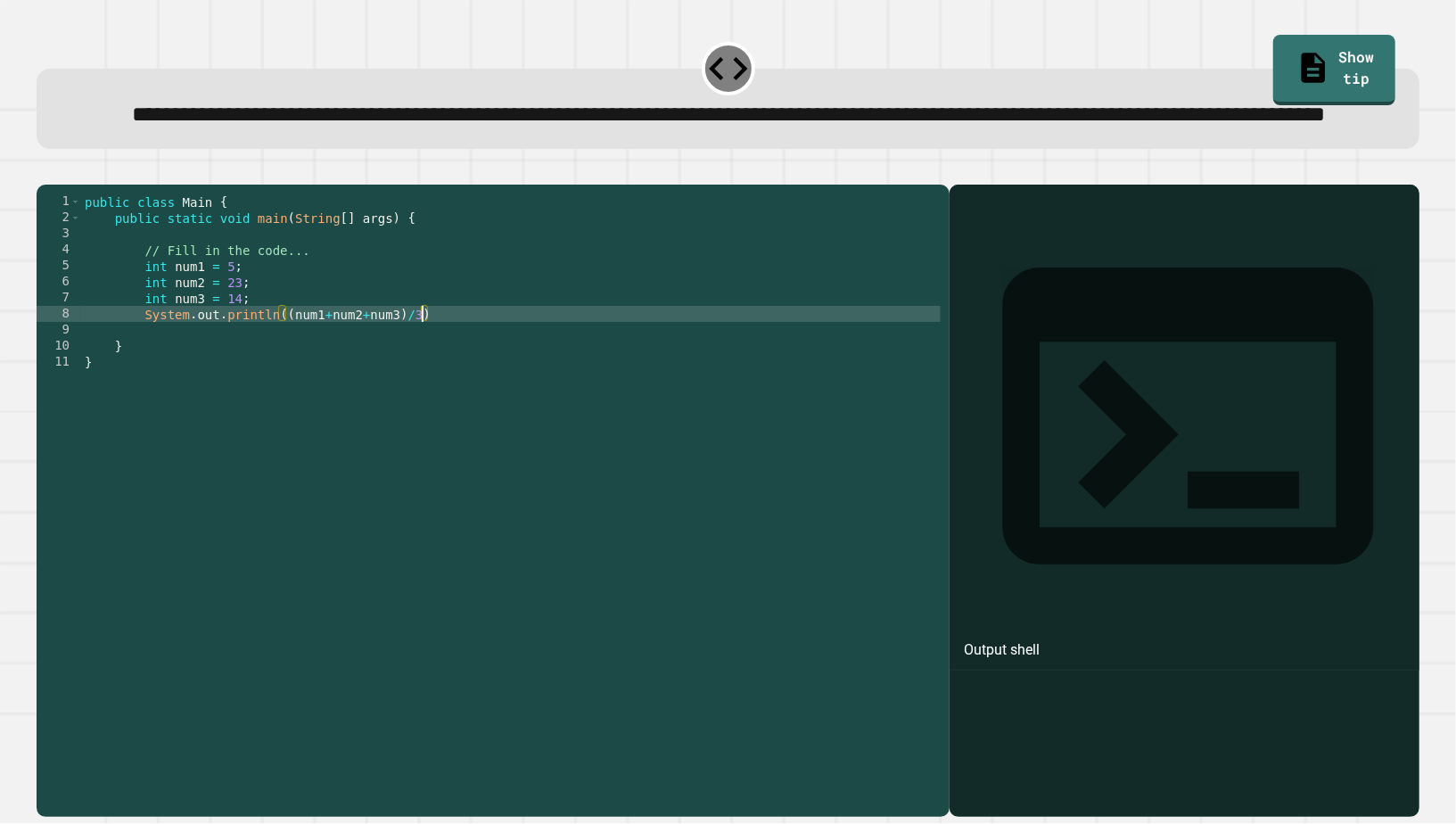
click at [288, 377] on div "public class Main { public static void main ( String [ ] args ) { // Fill in th…" at bounding box center [511, 474] width 860 height 562
click at [291, 381] on div "public class Main { public static void main ( String [ ] args ) { // Fill in th…" at bounding box center [511, 474] width 860 height 562
type textarea "**********"
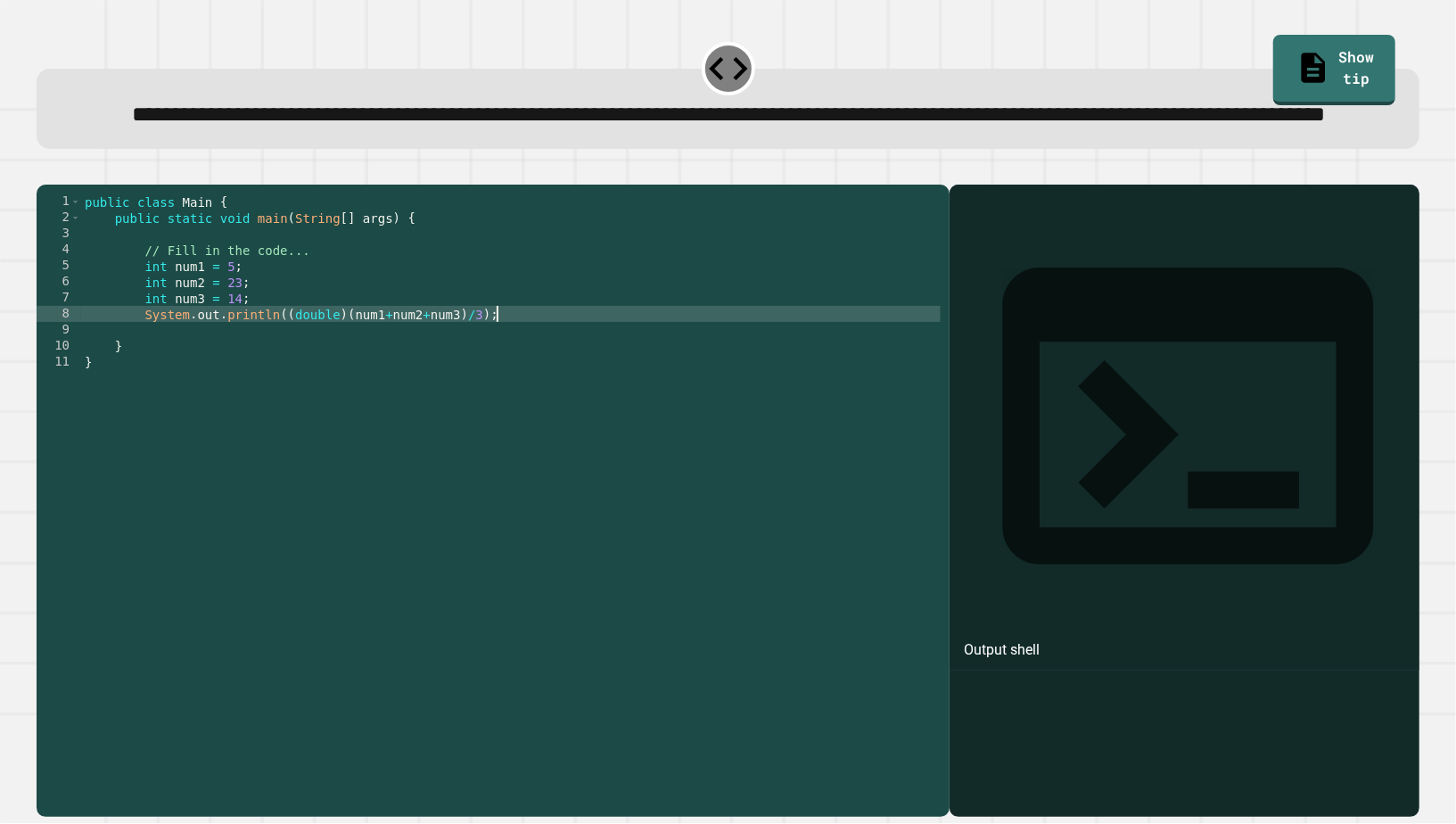
click at [46, 171] on button "button" at bounding box center [46, 171] width 0 height 0
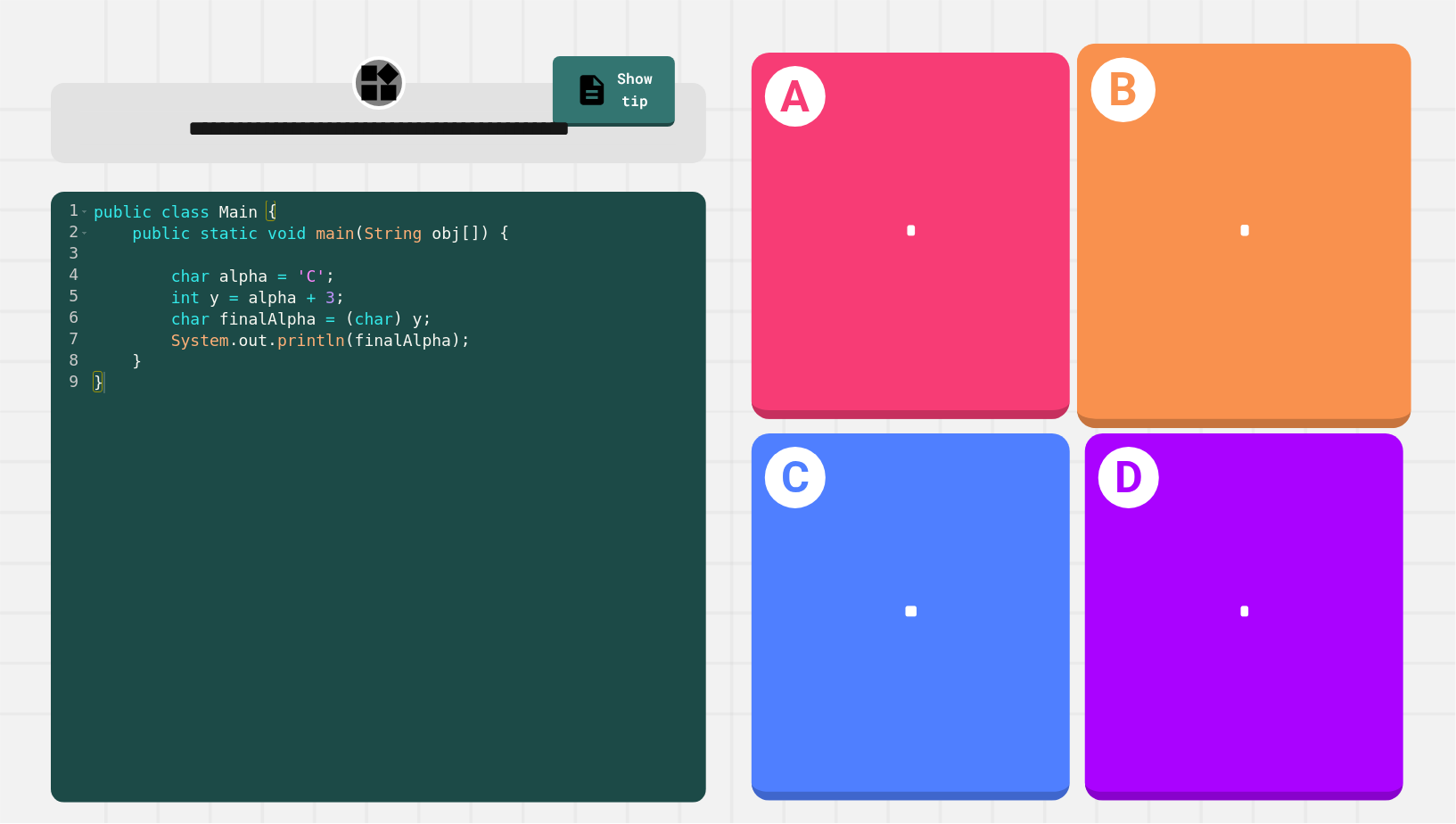
click at [1199, 307] on div "B *" at bounding box center [1244, 236] width 334 height 385
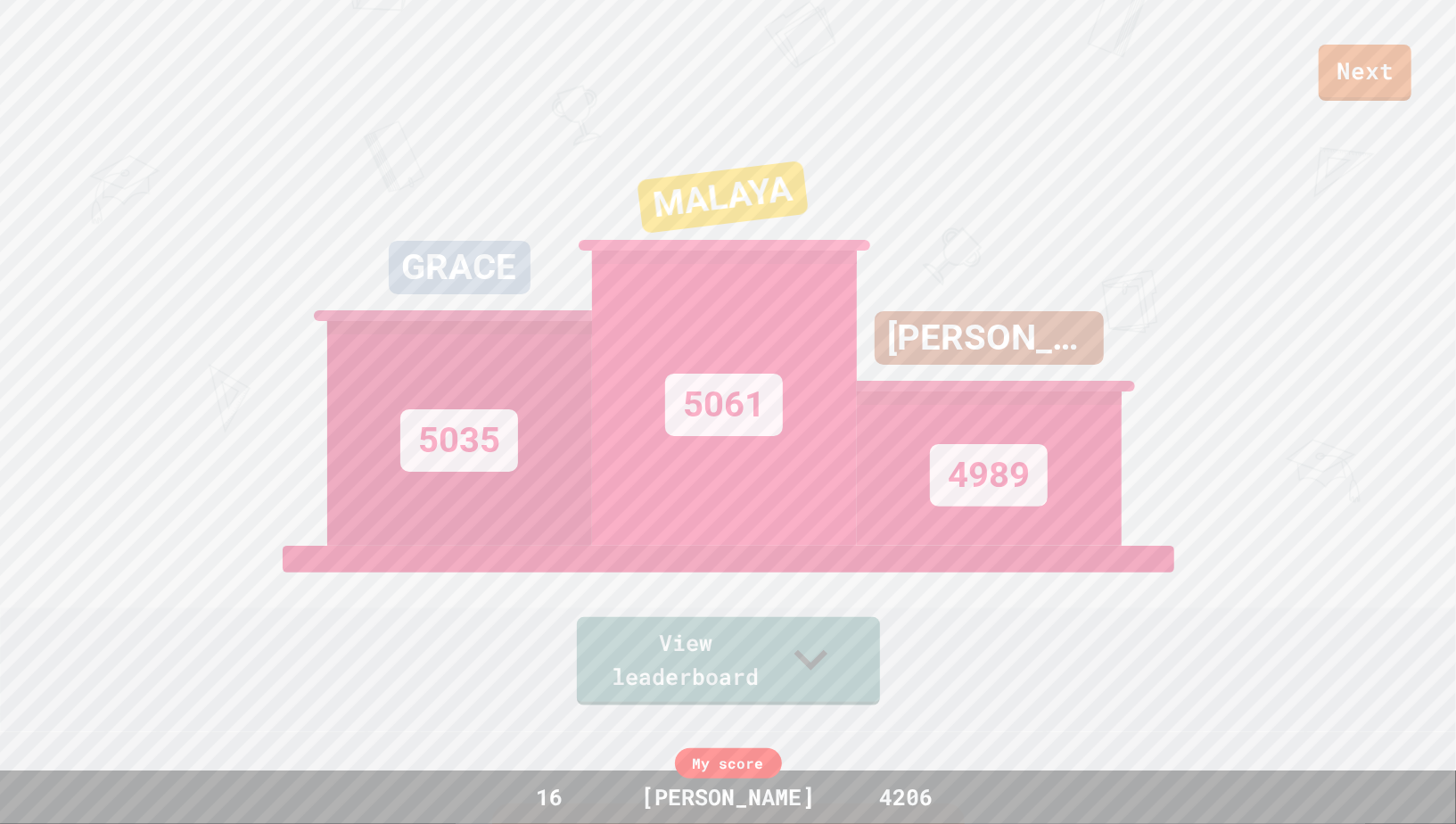
scroll to position [0, 0]
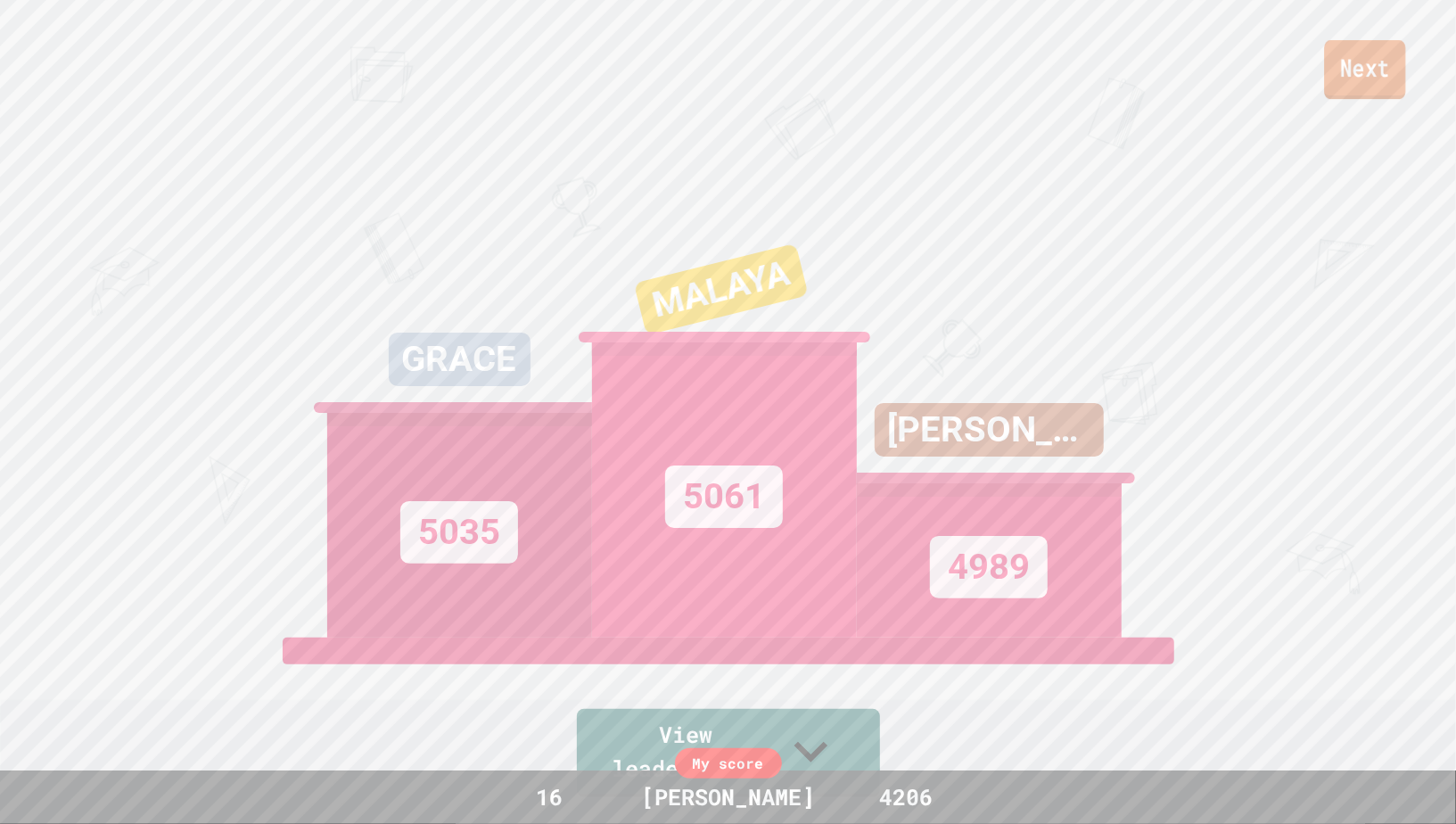
click at [1365, 67] on link "Next" at bounding box center [1364, 69] width 81 height 59
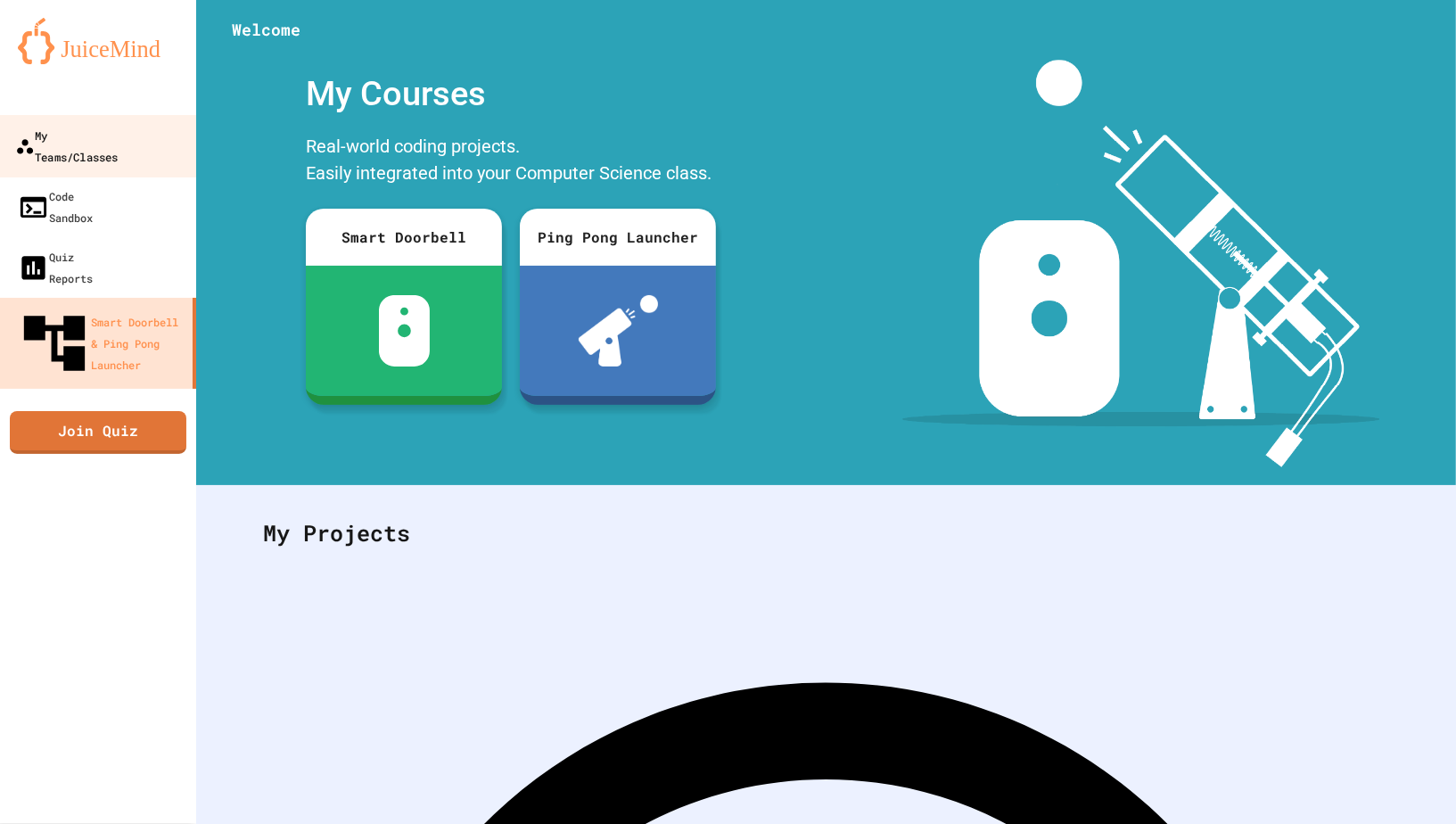
click at [59, 146] on div "My Teams/Classes" at bounding box center [66, 146] width 103 height 44
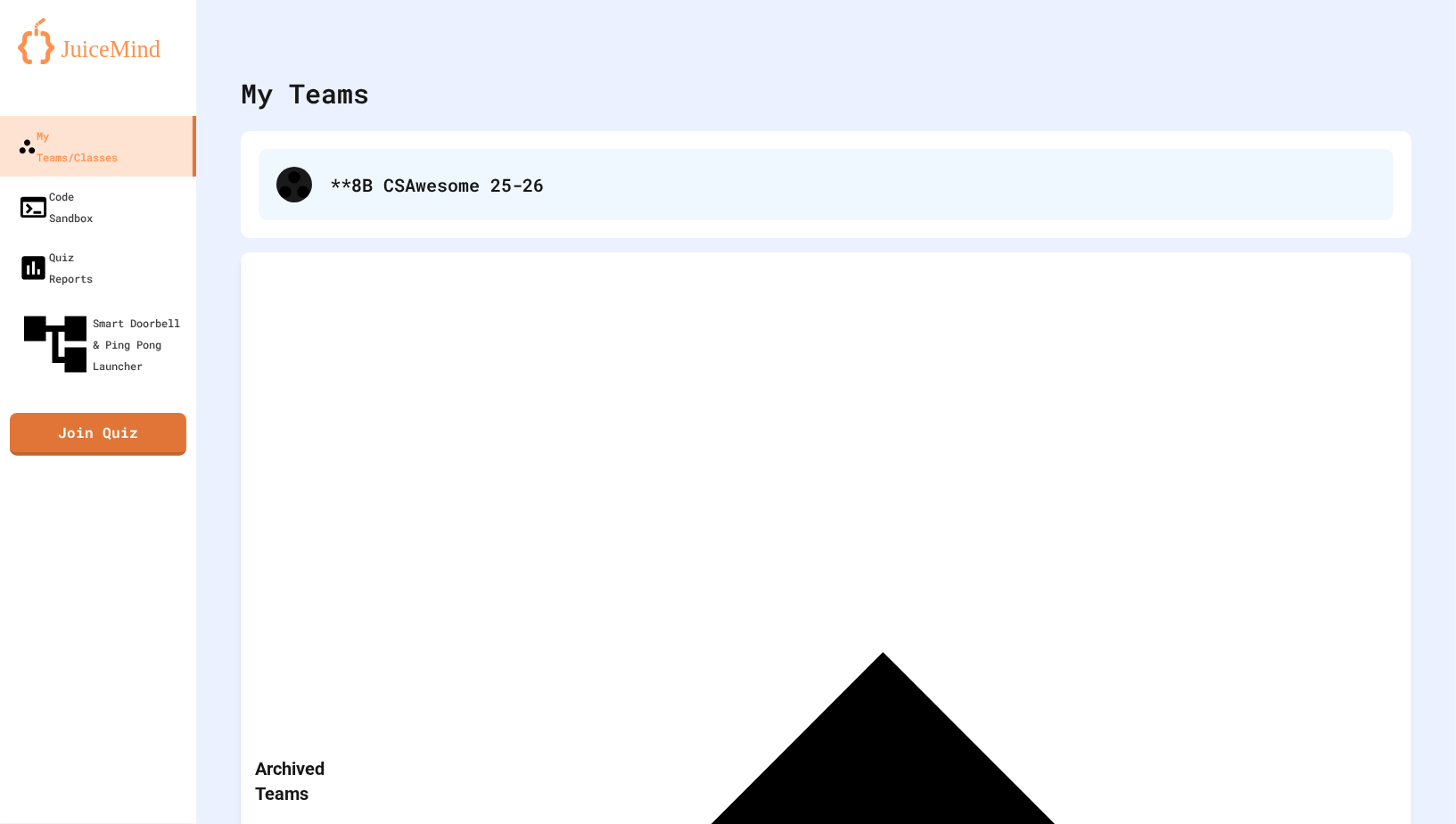
click at [466, 188] on div "**8B CSAwesome 25-26" at bounding box center [853, 185] width 1046 height 27
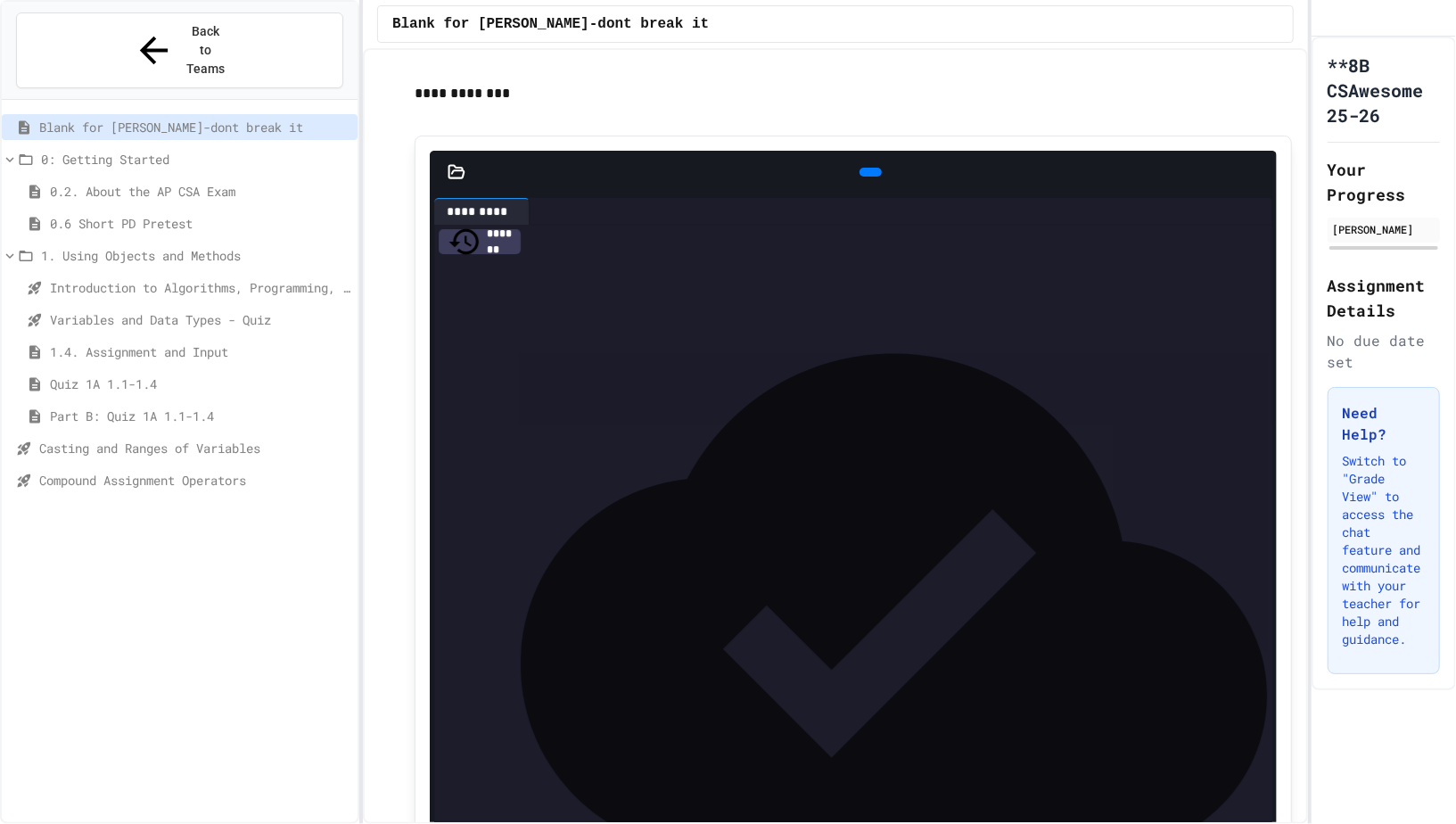
click at [189, 471] on span "Compound Assignment Operators" at bounding box center [194, 480] width 311 height 19
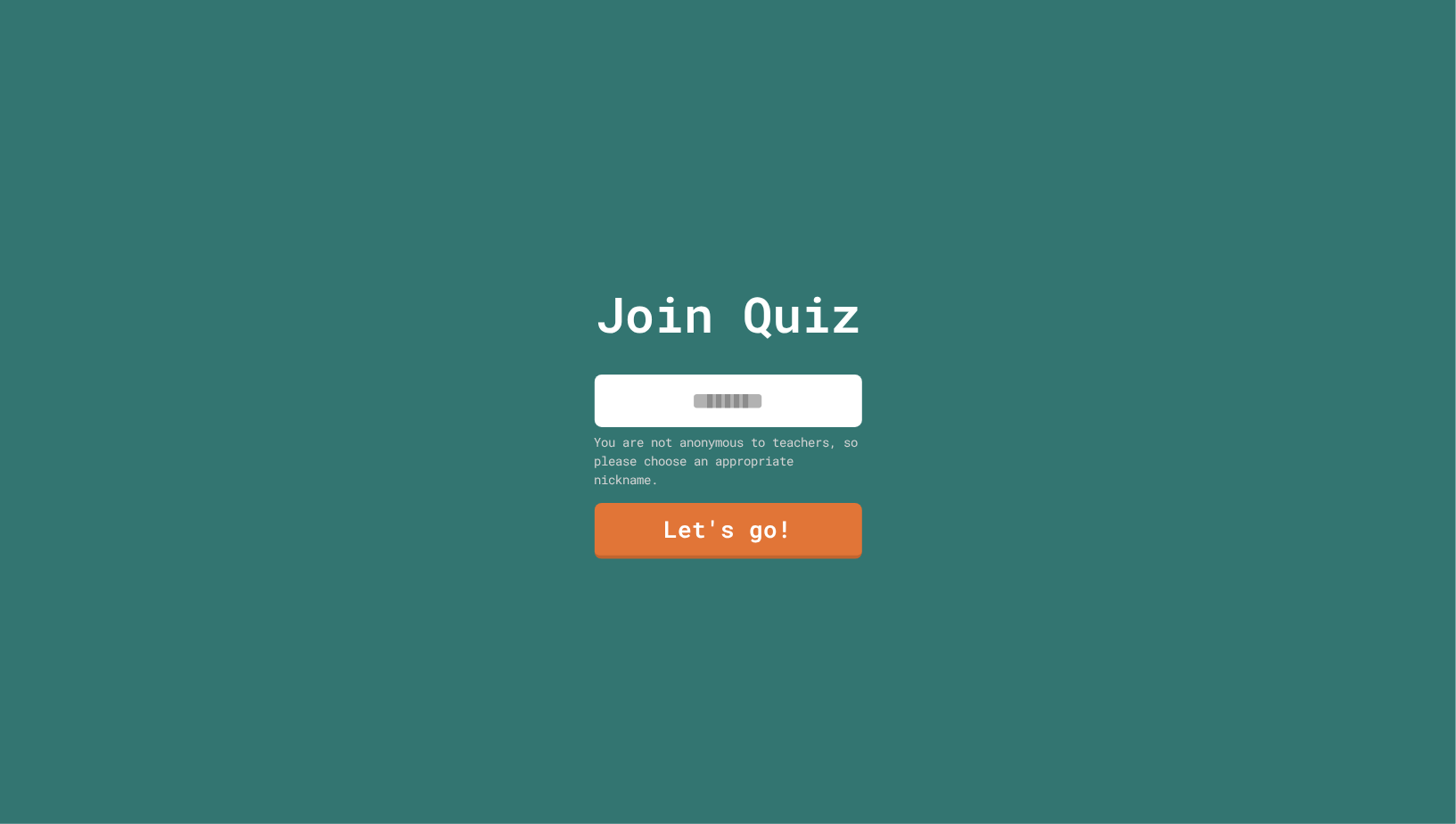
click at [628, 394] on input at bounding box center [729, 401] width 267 height 53
type input "*******"
click at [722, 531] on link "Let's go!" at bounding box center [728, 529] width 259 height 59
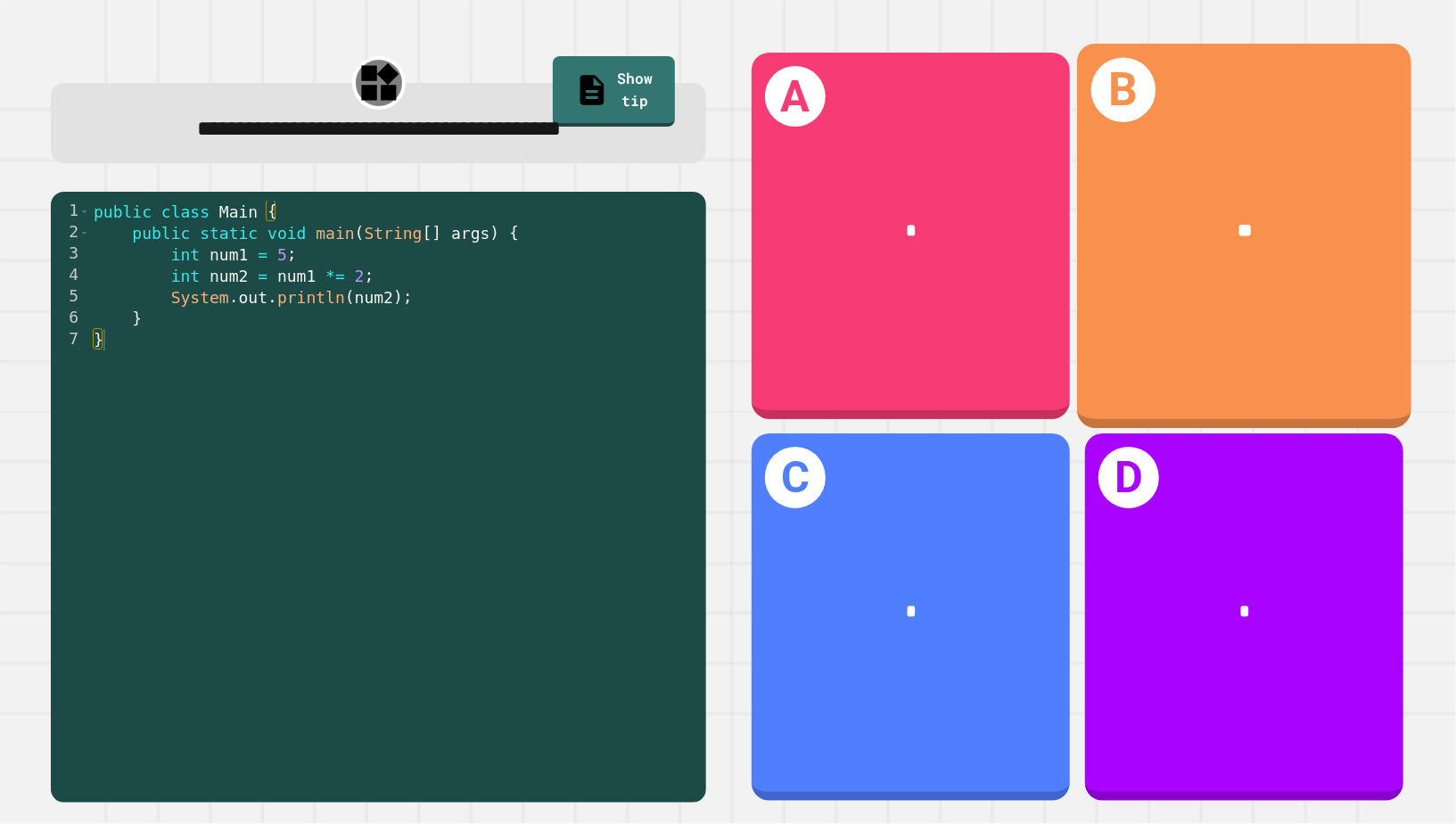
click at [1256, 298] on div "B **" at bounding box center [1244, 236] width 334 height 385
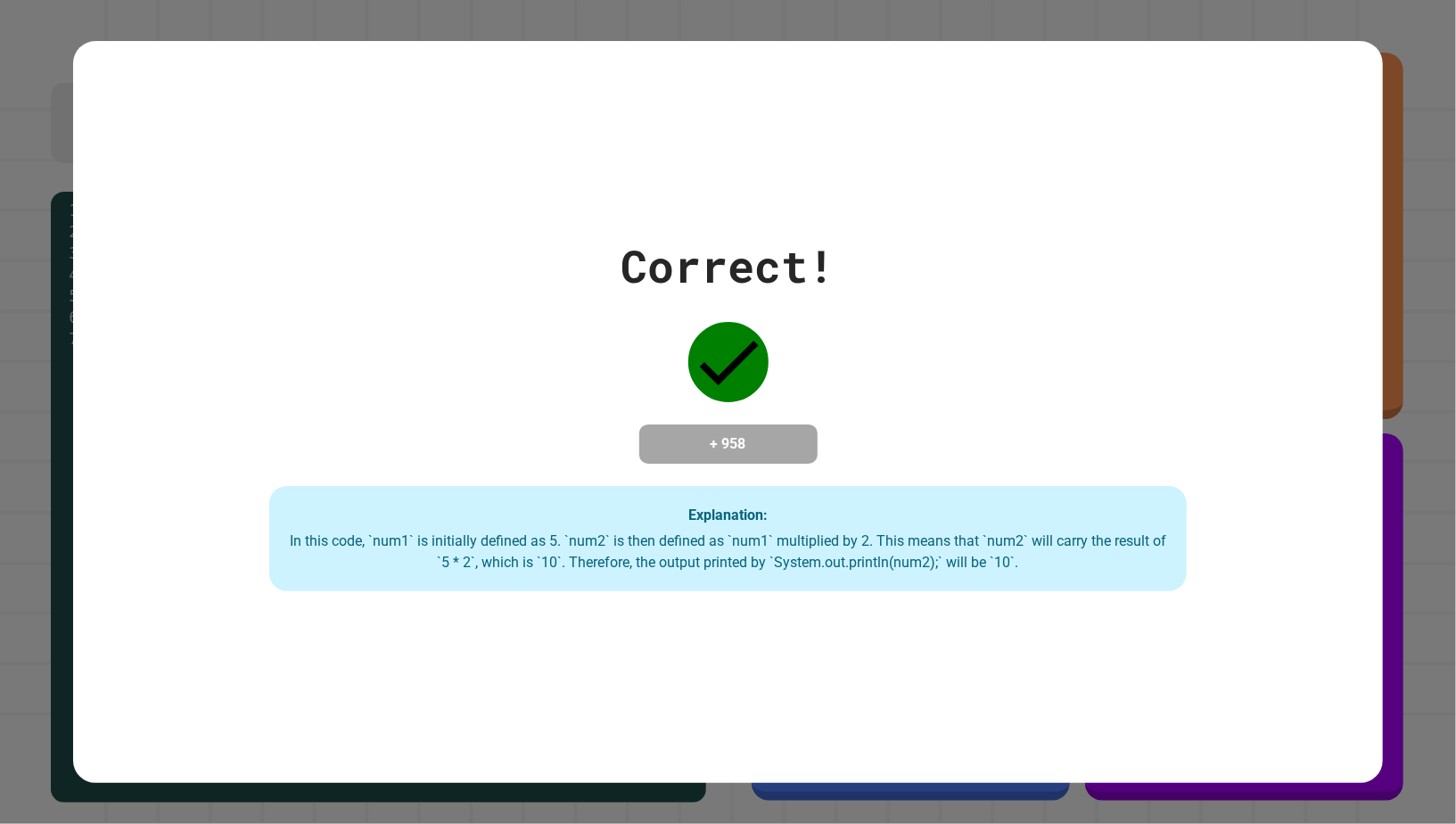
click at [1137, 205] on div "Correct! + 958 Explanation: In this code, `num1` is initially defined as 5. `nu…" at bounding box center [728, 412] width 1311 height 742
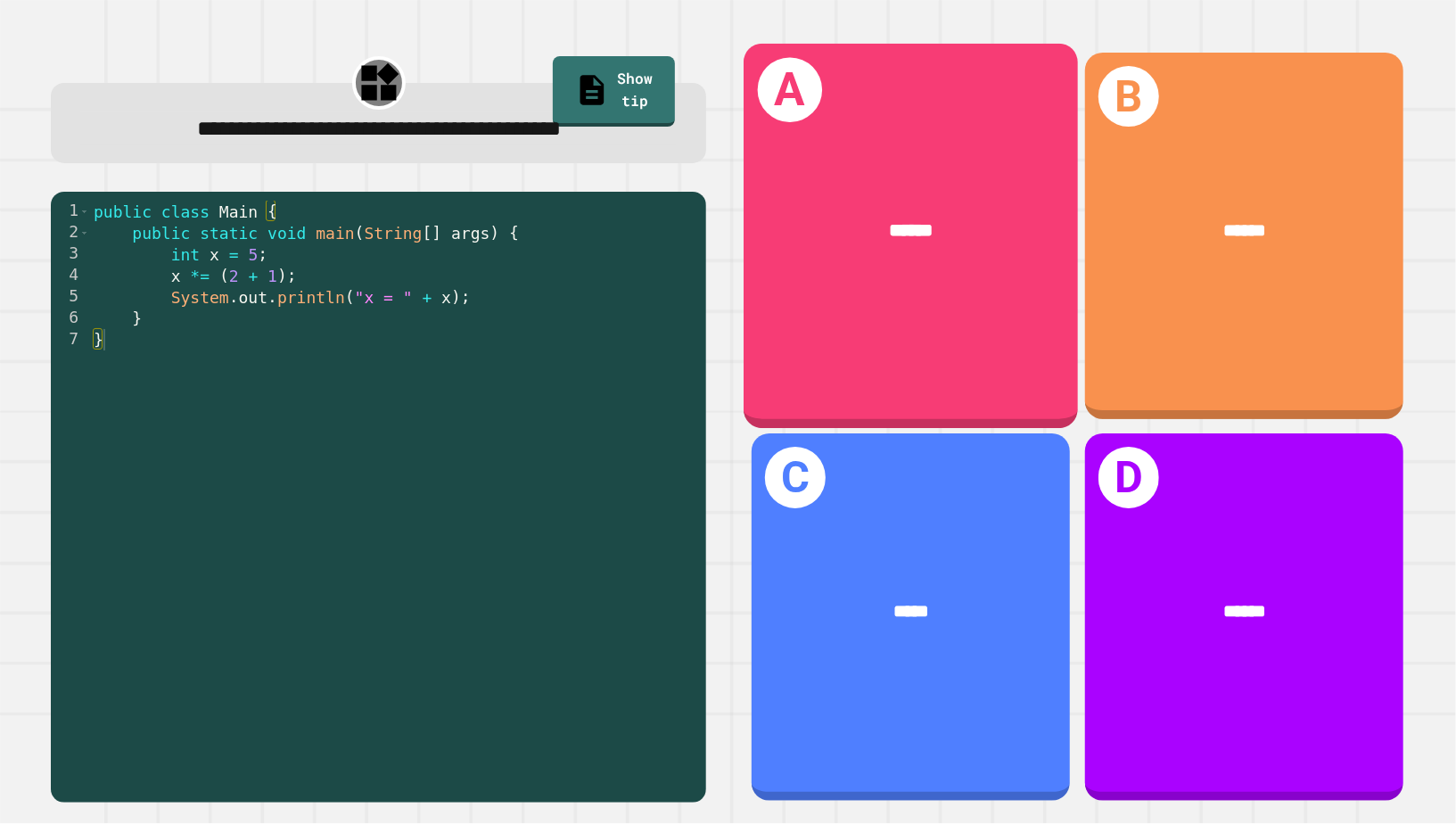
click at [913, 223] on span "******" at bounding box center [911, 229] width 45 height 19
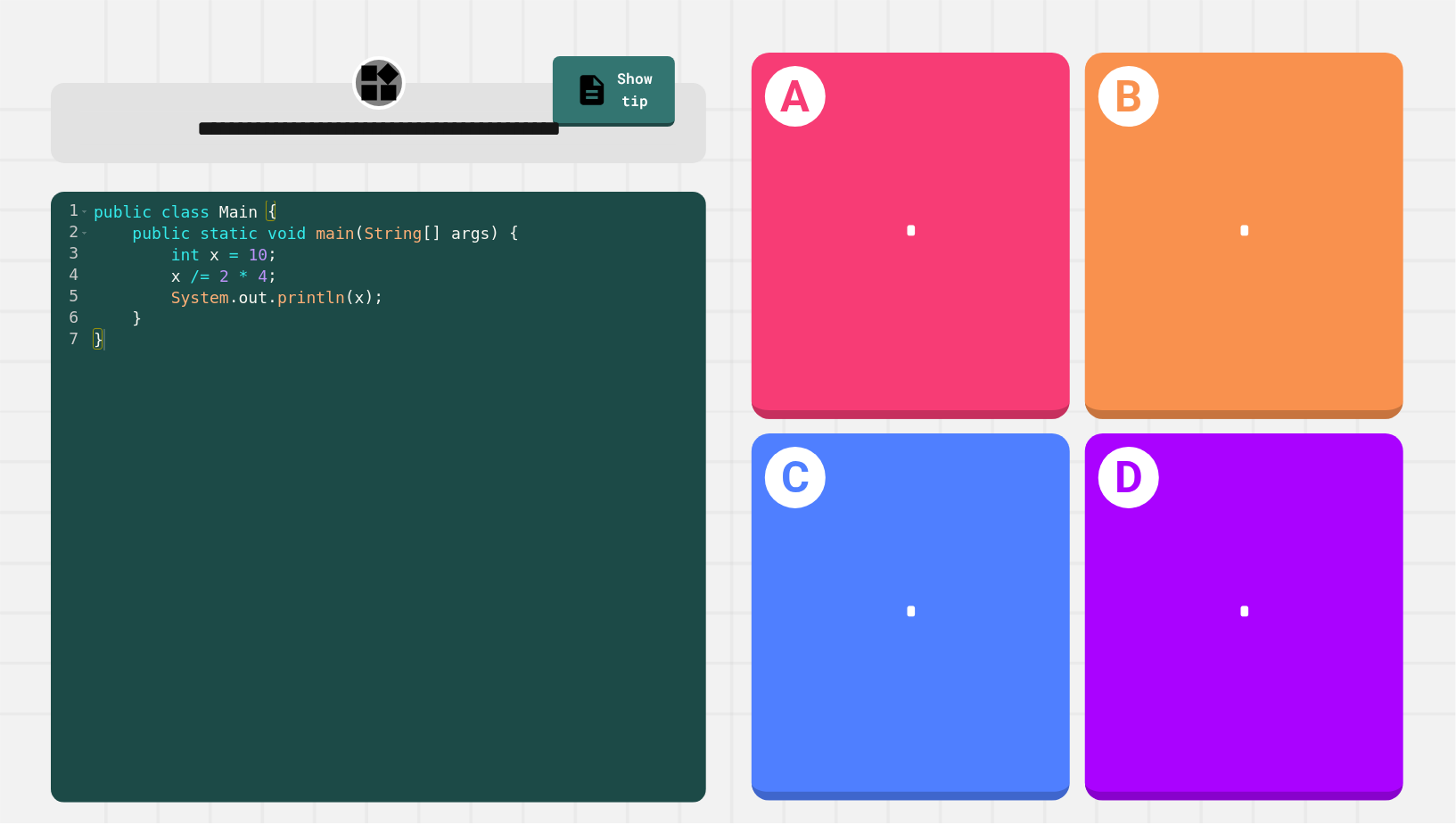
click at [473, 272] on div "public class Main { public static void main ( String [ ] args ) { int x = 10 ; …" at bounding box center [393, 511] width 607 height 620
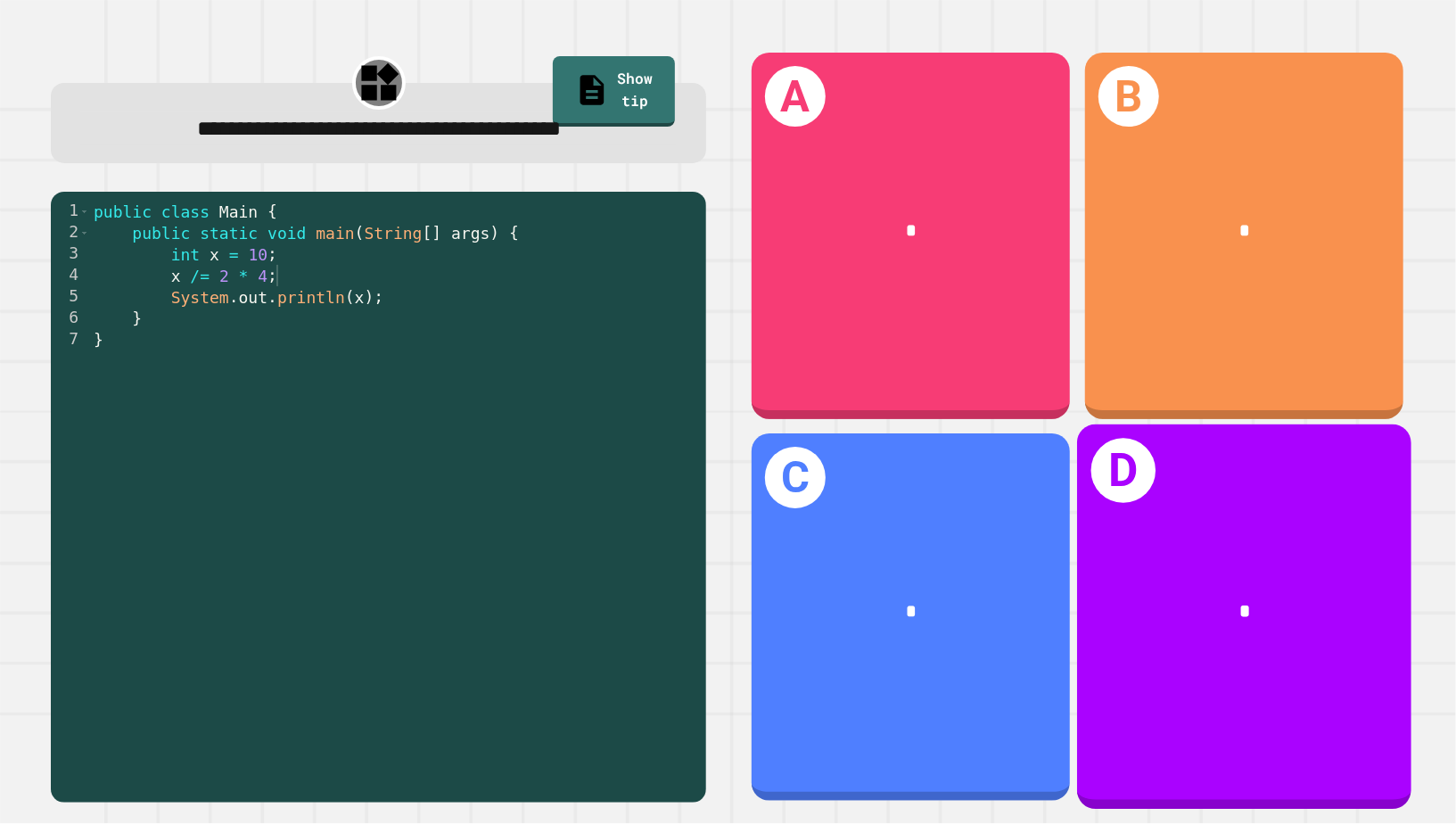
click at [1302, 644] on div "*" at bounding box center [1244, 614] width 334 height 104
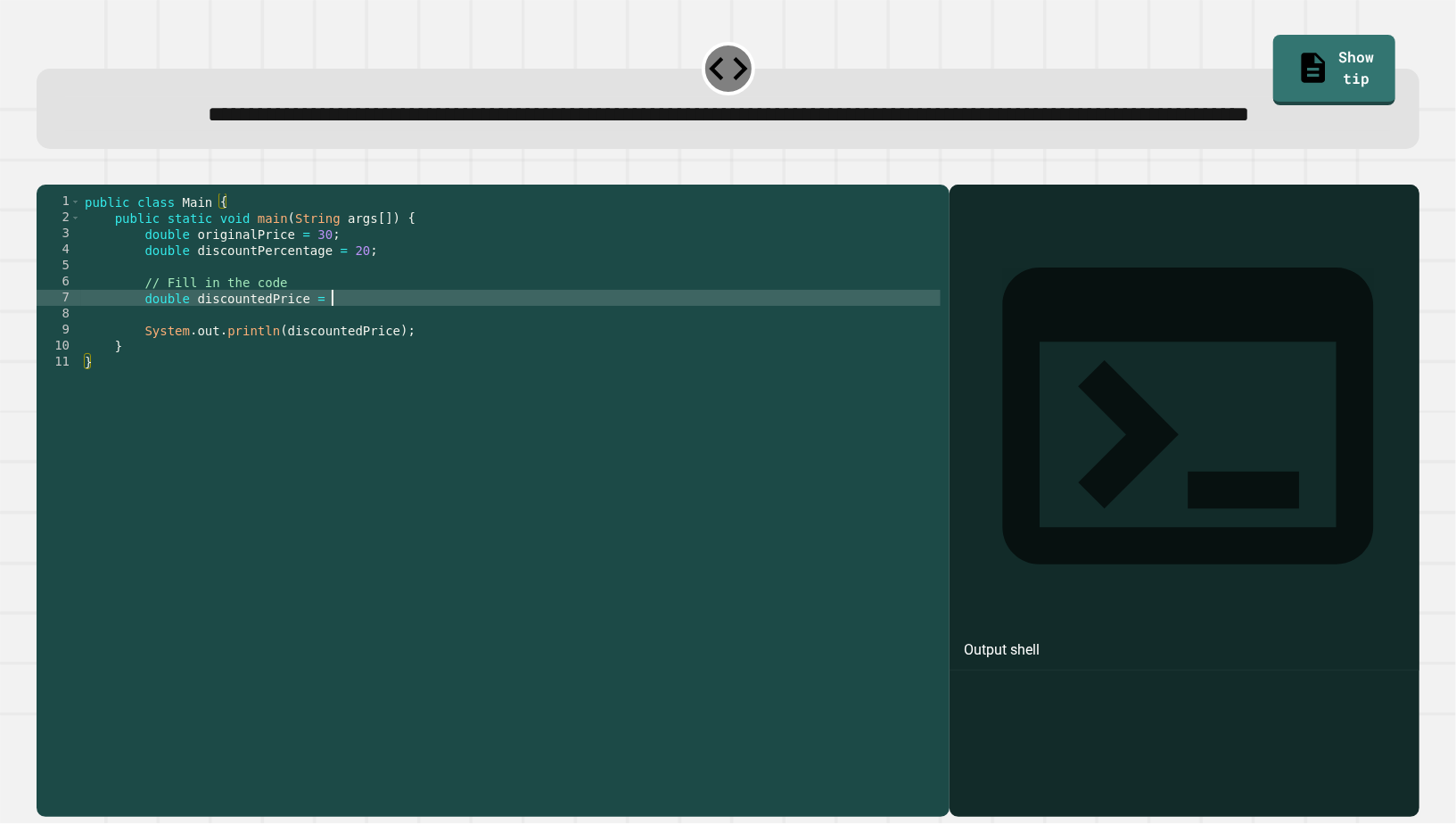
click at [389, 366] on div "public class Main { public static void main ( String args [ ]) { double origina…" at bounding box center [511, 474] width 860 height 562
click at [46, 171] on icon "button" at bounding box center [46, 171] width 0 height 0
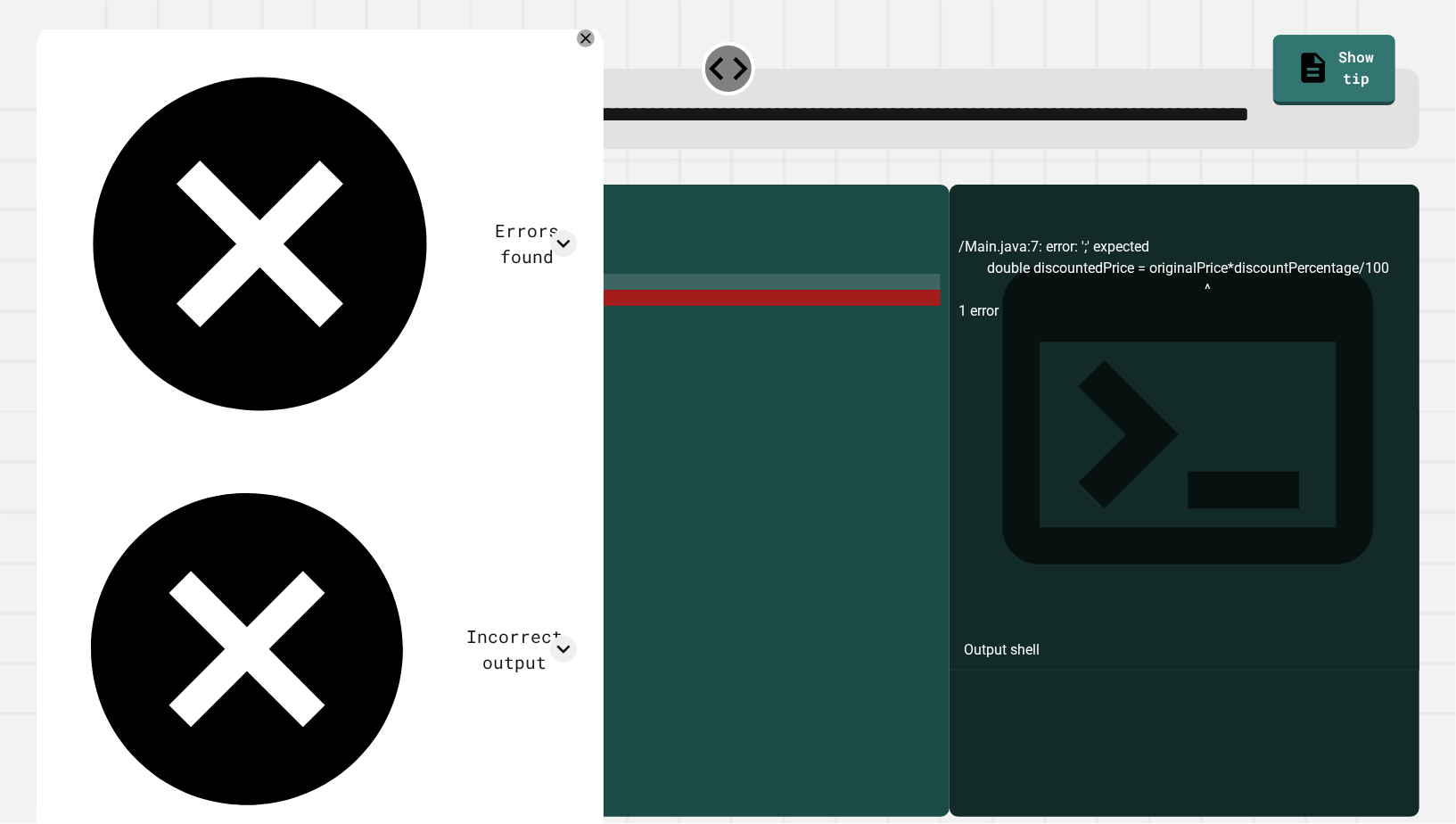
scroll to position [0, 13]
click at [629, 353] on div "public class Main { public static void main ( String args [ ]) { double origina…" at bounding box center [511, 474] width 860 height 562
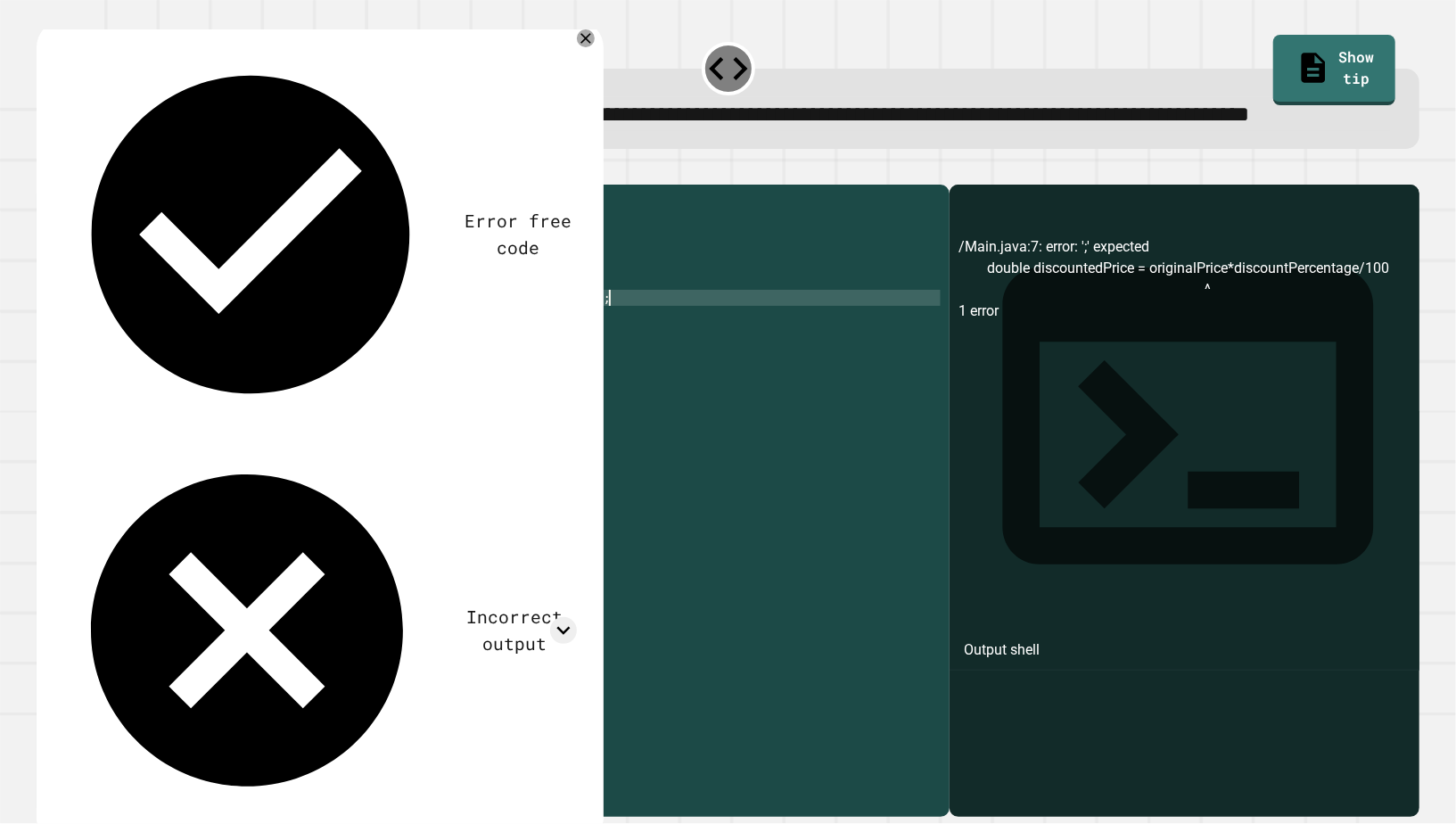
scroll to position [0, 36]
click at [46, 171] on icon "button" at bounding box center [46, 171] width 0 height 0
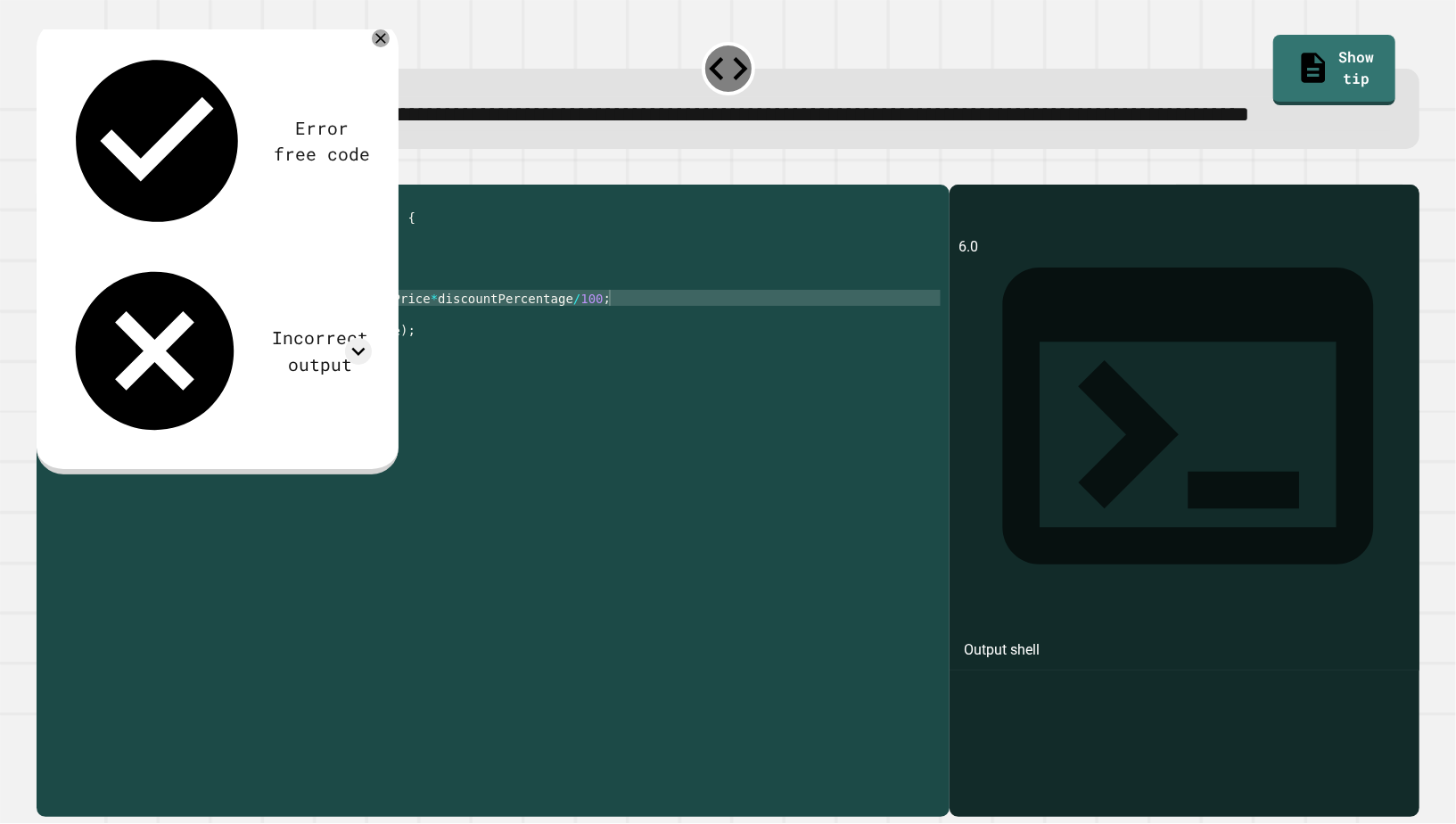
click at [304, 376] on div "public class Main { public static void main ( String args [ ]) { double origina…" at bounding box center [511, 474] width 860 height 562
click at [298, 365] on div "public class Main { public static void main ( String args [ ]) { double origina…" at bounding box center [511, 474] width 860 height 562
click at [435, 365] on div "public class Main { public static void main ( String args [ ]) { double origina…" at bounding box center [511, 474] width 860 height 562
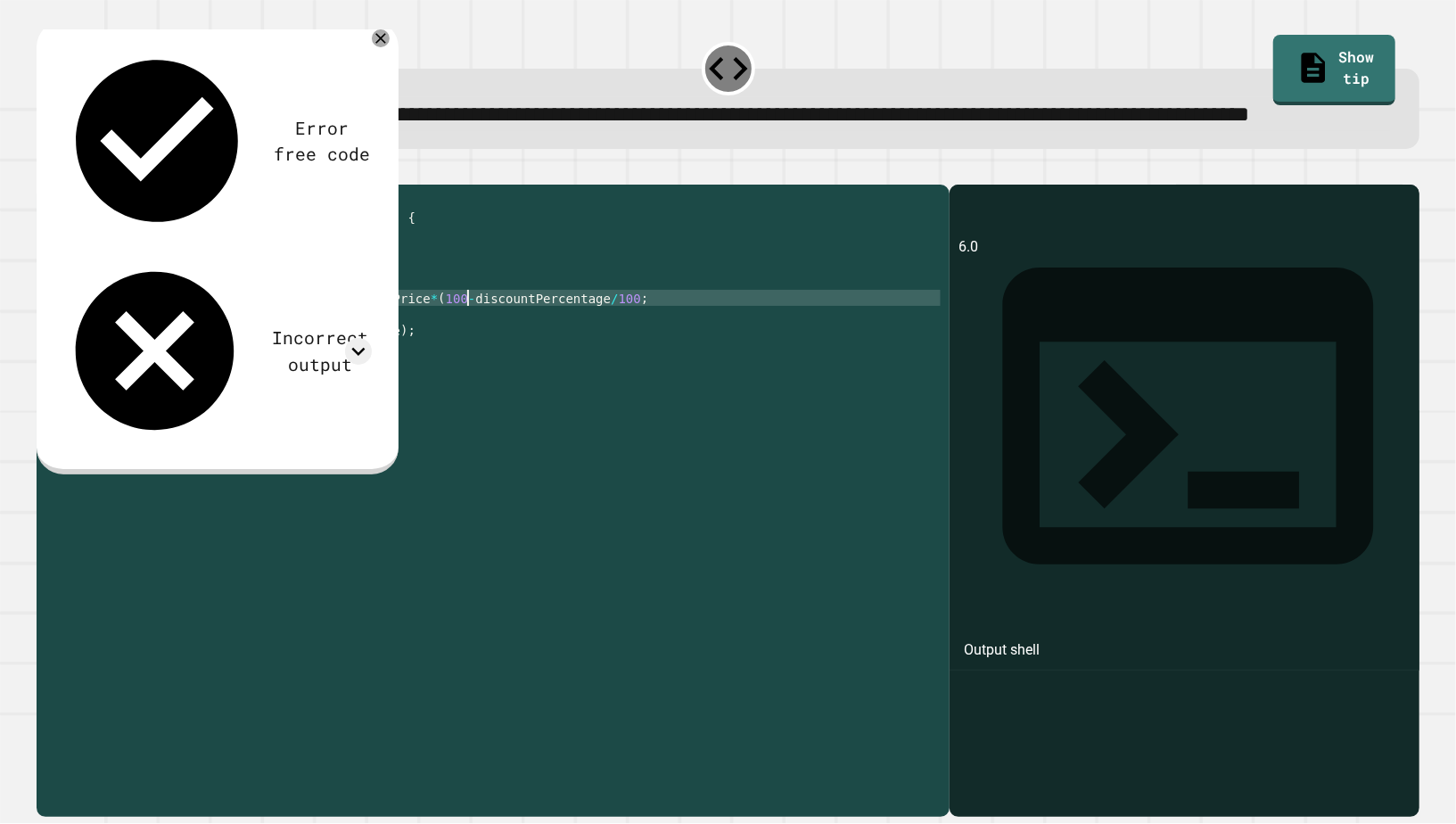
click at [606, 363] on div "public class Main { public static void main ( String args [ ]) { double origina…" at bounding box center [511, 474] width 860 height 562
type textarea "**********"
click at [46, 171] on icon "button" at bounding box center [46, 171] width 0 height 0
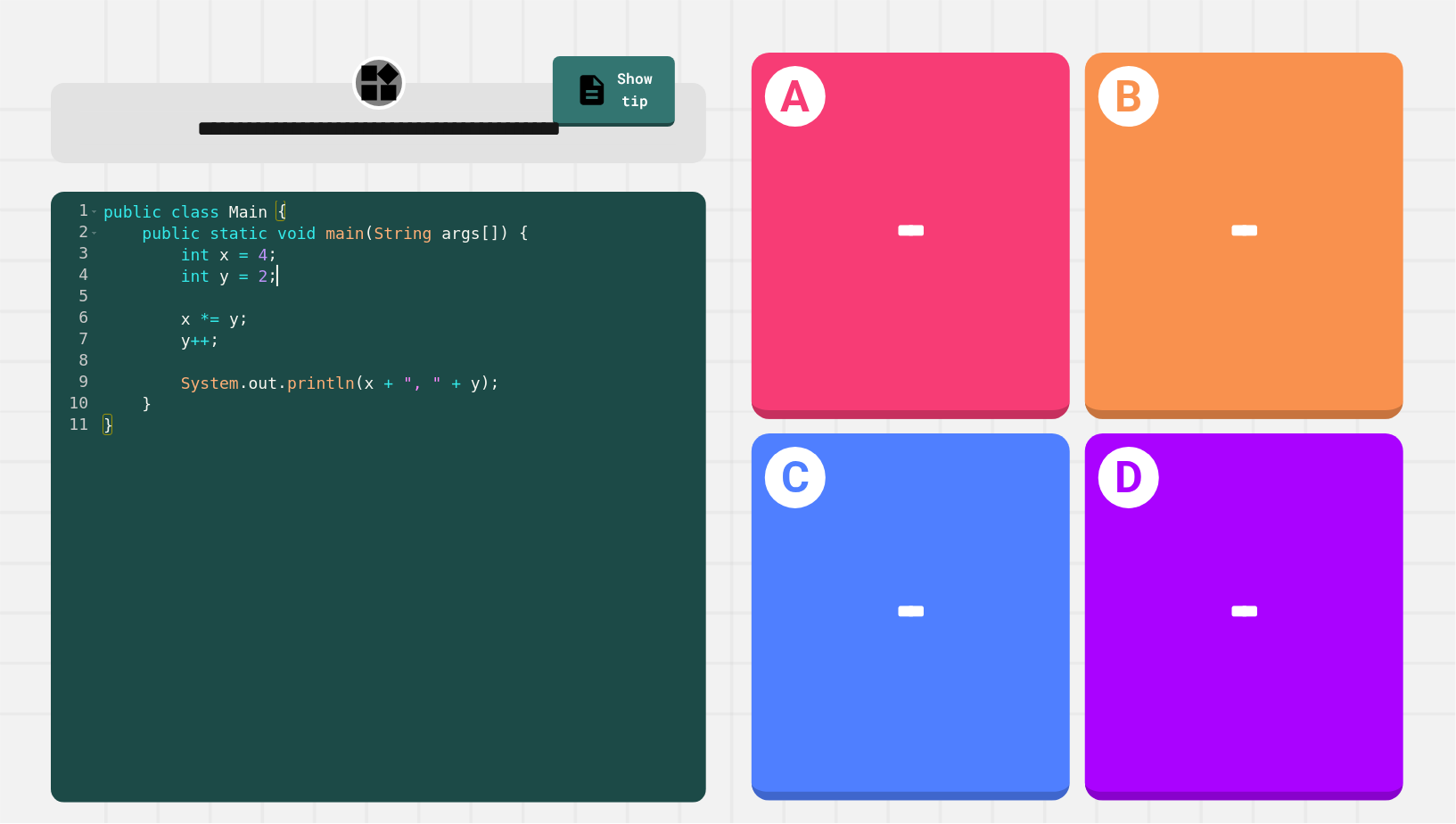
click at [328, 272] on div "public class Main { public static void main ( String args [ ]) { int x = 4 ; in…" at bounding box center [398, 511] width 597 height 620
click at [306, 262] on div "public class Main { public static void main ( String args [ ]) { int x = 4 ; in…" at bounding box center [398, 511] width 597 height 620
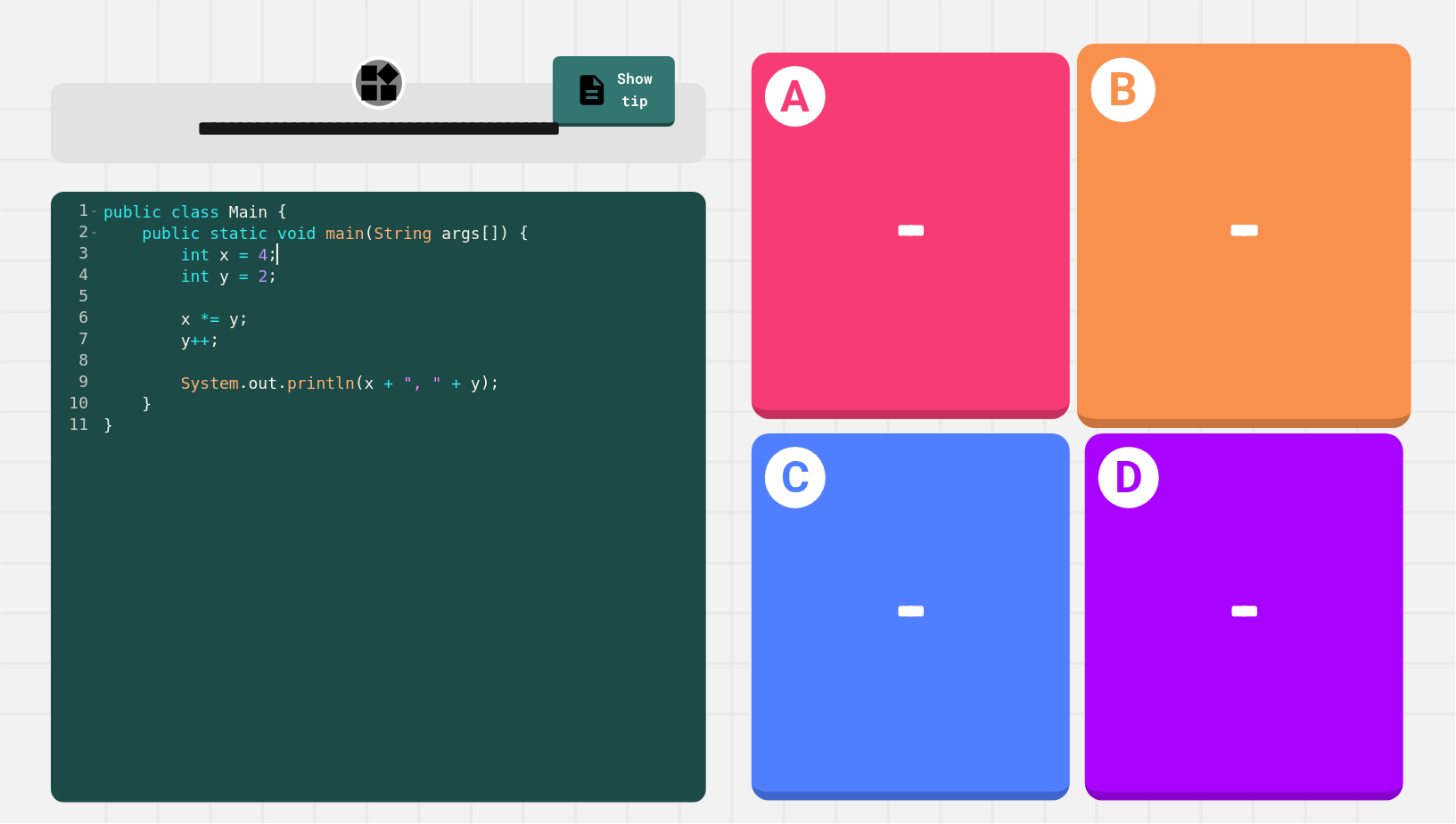
click at [1205, 268] on div "****" at bounding box center [1244, 232] width 334 height 104
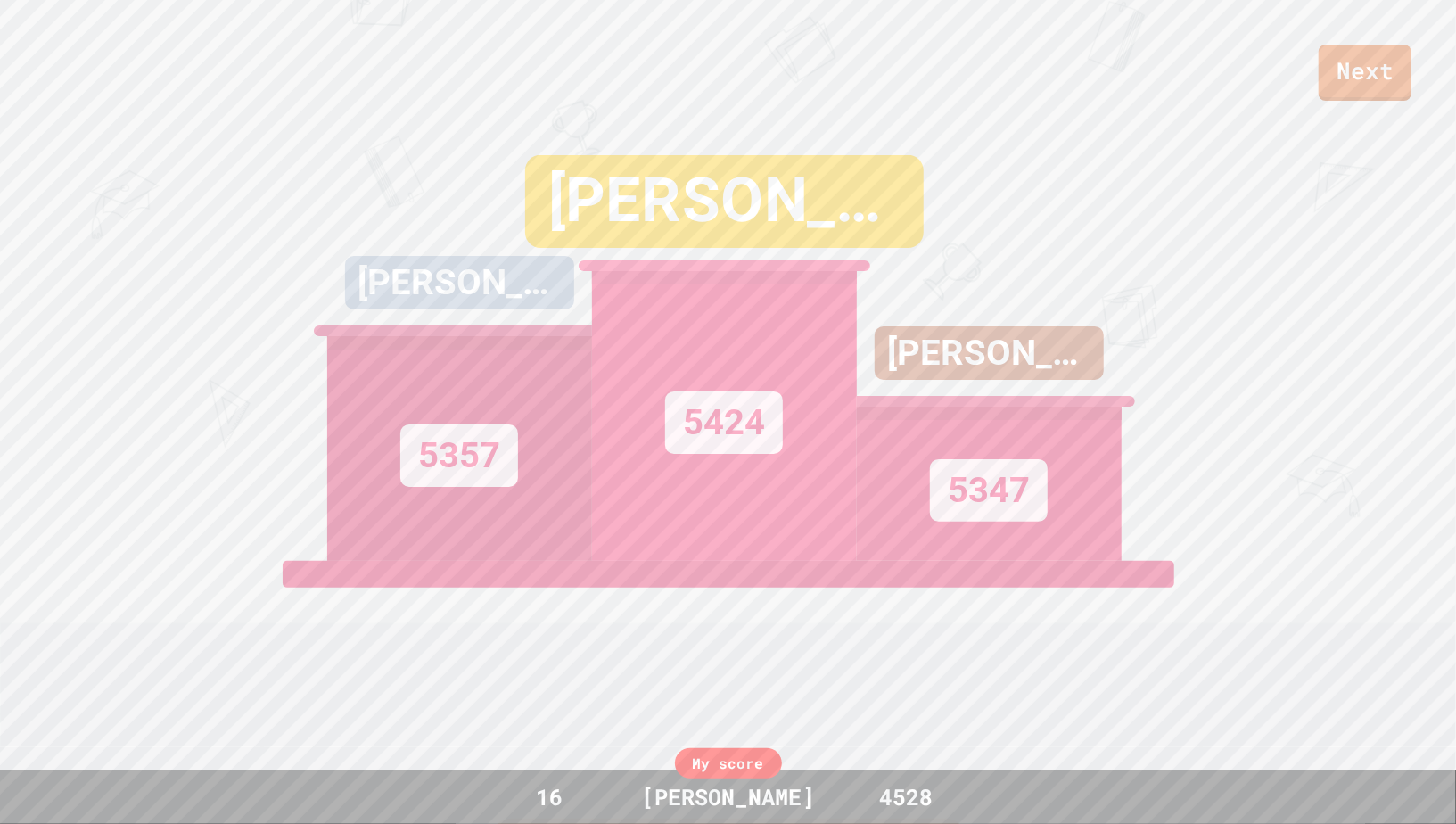
scroll to position [76, 0]
